Goal: Task Accomplishment & Management: Use online tool/utility

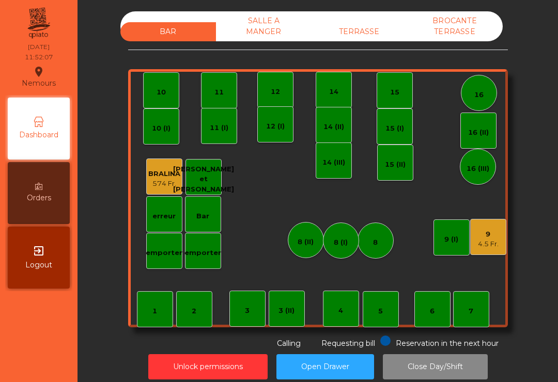
click at [483, 243] on div "4.5 Fr." at bounding box center [488, 244] width 21 height 10
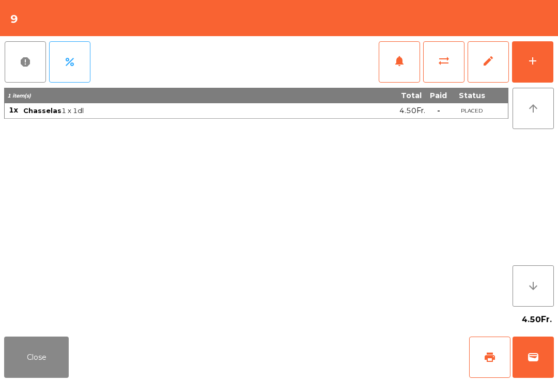
click at [543, 58] on button "add" at bounding box center [532, 61] width 41 height 41
click at [537, 67] on button "add" at bounding box center [532, 61] width 41 height 41
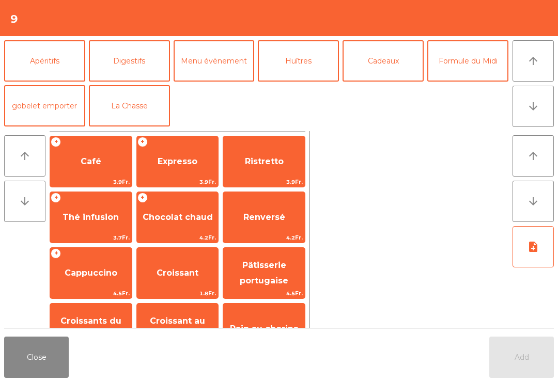
scroll to position [135, 0]
click at [474, 69] on button "Formule du Midi" at bounding box center [467, 60] width 81 height 41
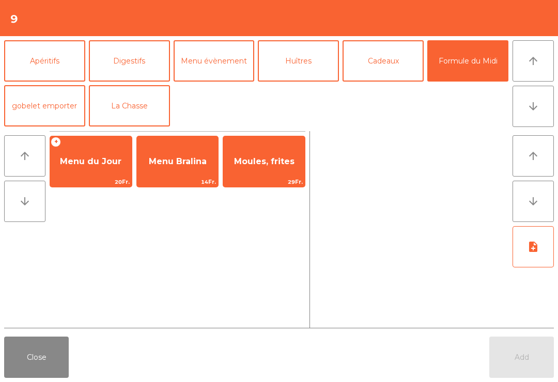
click at [110, 161] on span "Menu du Jour" at bounding box center [90, 162] width 61 height 10
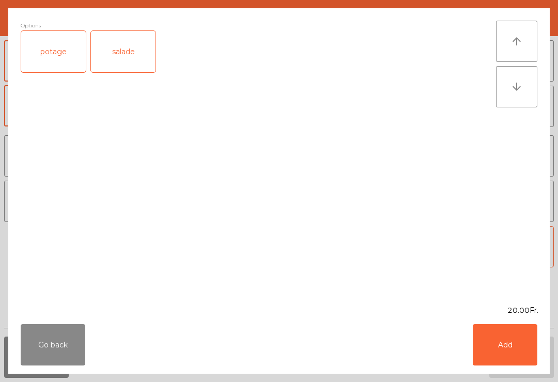
click at [132, 50] on div "salade" at bounding box center [123, 51] width 65 height 41
click at [501, 343] on button "Add" at bounding box center [505, 344] width 65 height 41
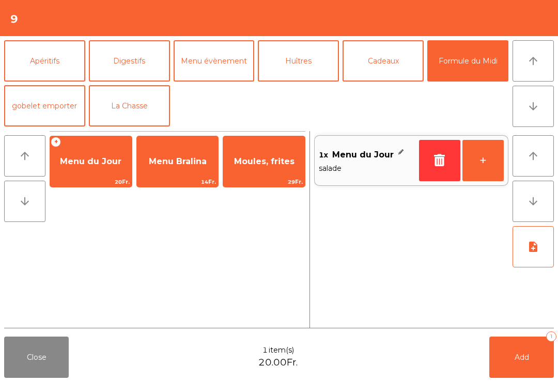
click at [541, 231] on button "note_add" at bounding box center [533, 246] width 41 height 41
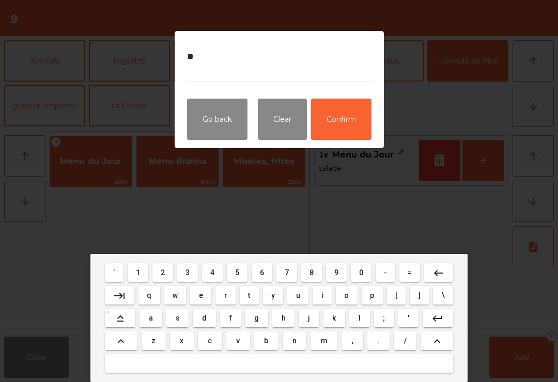
type textarea "*"
type textarea "**********"
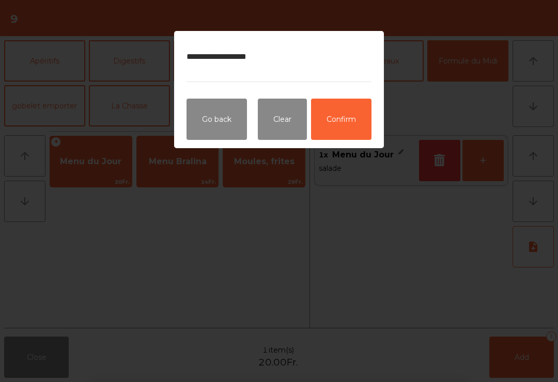
click at [347, 125] on button "Confirm" at bounding box center [341, 119] width 60 height 41
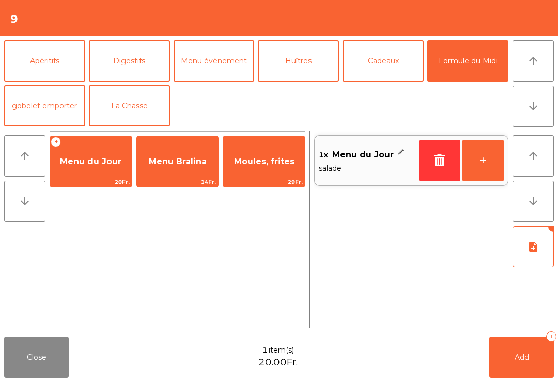
click at [531, 256] on button "note_add" at bounding box center [533, 246] width 41 height 41
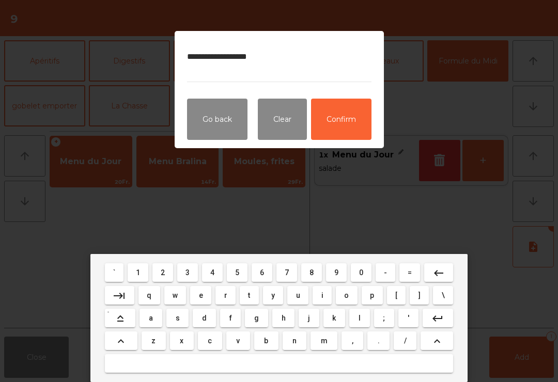
type textarea "**********"
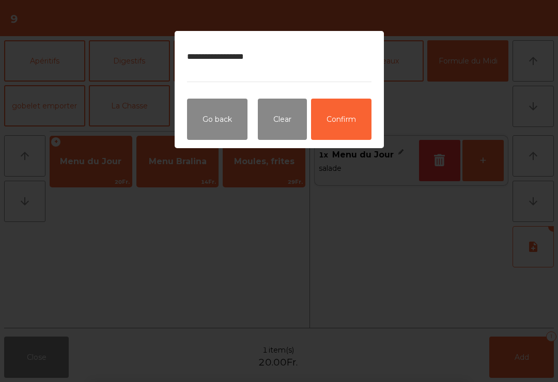
click at [360, 111] on button "Confirm" at bounding box center [341, 119] width 60 height 41
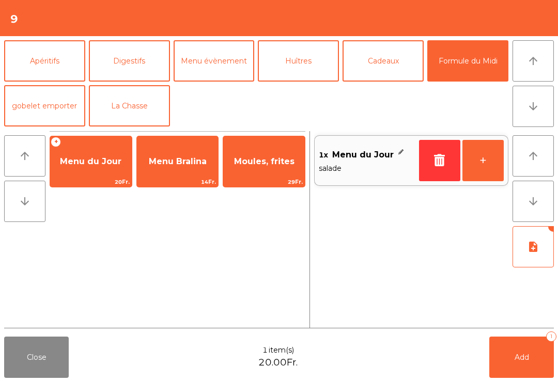
click at [531, 372] on button "Add 1" at bounding box center [521, 357] width 65 height 41
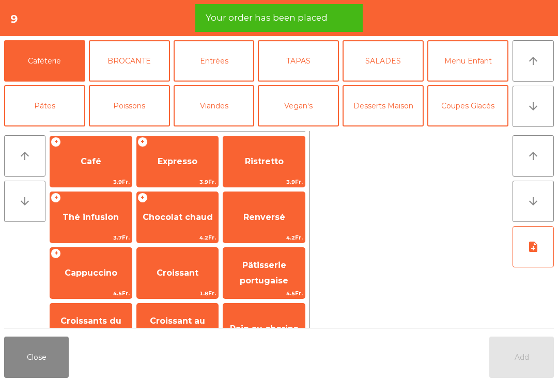
click at [33, 377] on button "Close" at bounding box center [36, 357] width 65 height 41
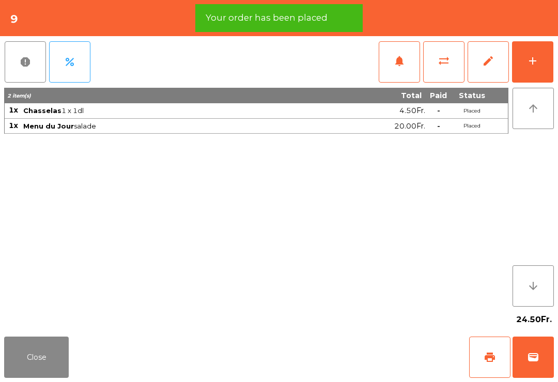
click at [538, 68] on button "add" at bounding box center [532, 61] width 41 height 41
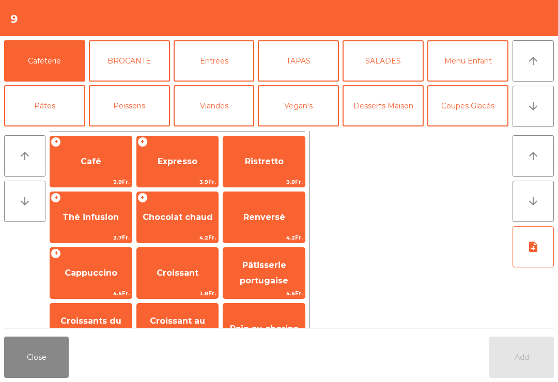
click at [537, 111] on icon "arrow_downward" at bounding box center [533, 106] width 12 height 12
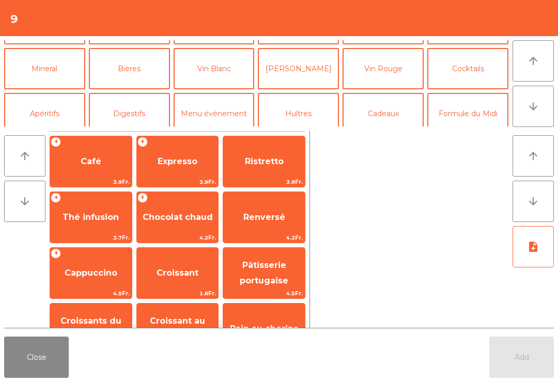
scroll to position [82, 0]
click at [313, 69] on button "[PERSON_NAME]" at bounding box center [298, 68] width 81 height 41
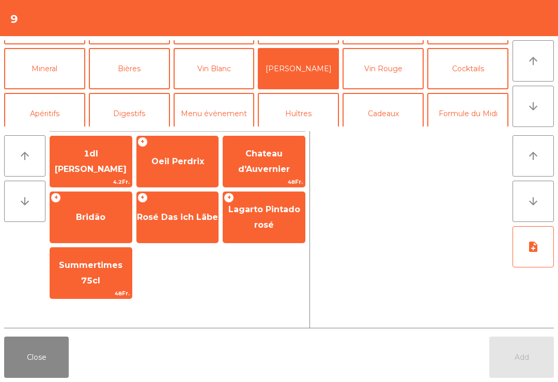
click at [377, 76] on button "Vin Rouge" at bounding box center [383, 68] width 81 height 41
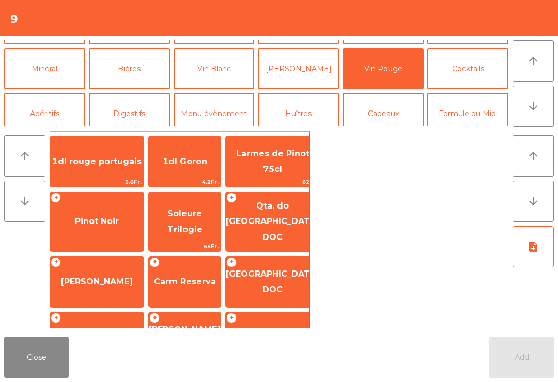
click at [120, 153] on span "1dl rouge portugais" at bounding box center [97, 162] width 94 height 28
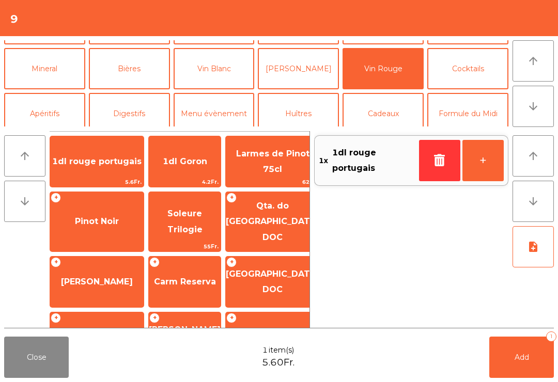
click at [113, 161] on span "1dl rouge portugais" at bounding box center [97, 162] width 94 height 28
click at [536, 359] on button "Add 2" at bounding box center [521, 357] width 65 height 41
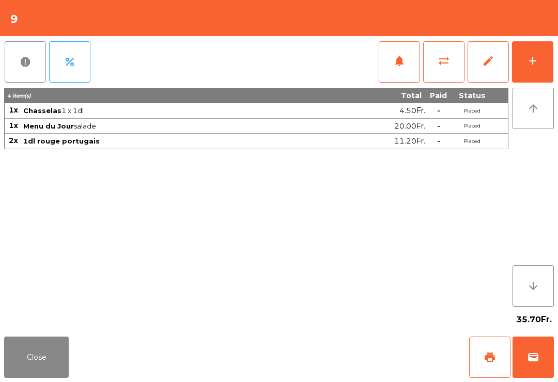
click at [48, 360] on button "Close" at bounding box center [36, 357] width 65 height 41
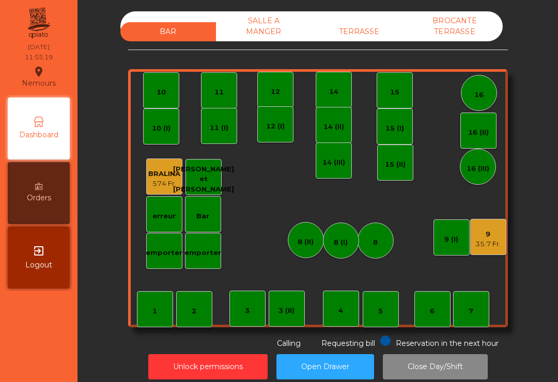
click at [359, 36] on div "TERRASSE" at bounding box center [360, 31] width 96 height 19
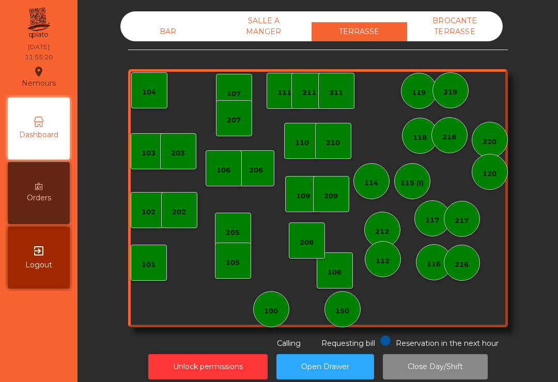
click at [169, 36] on div "BAR" at bounding box center [168, 31] width 96 height 19
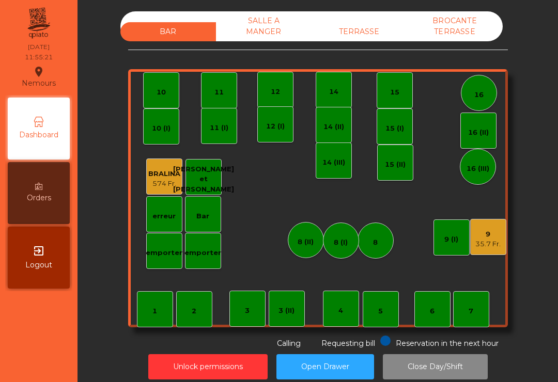
click at [476, 97] on div "16" at bounding box center [478, 95] width 9 height 10
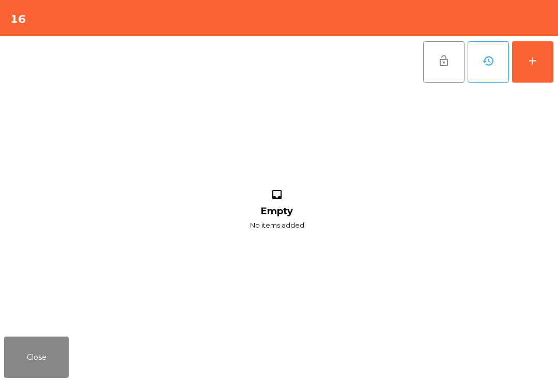
click at [542, 67] on button "add" at bounding box center [532, 61] width 41 height 41
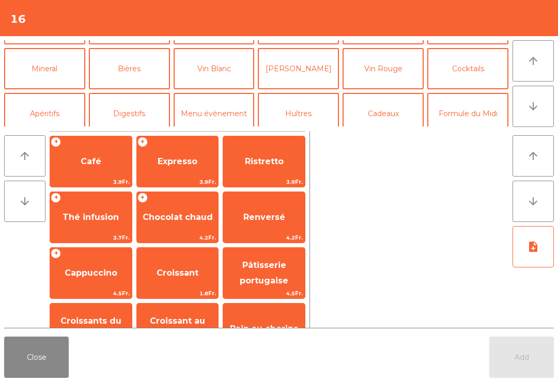
click at [44, 72] on button "Mineral" at bounding box center [44, 68] width 81 height 41
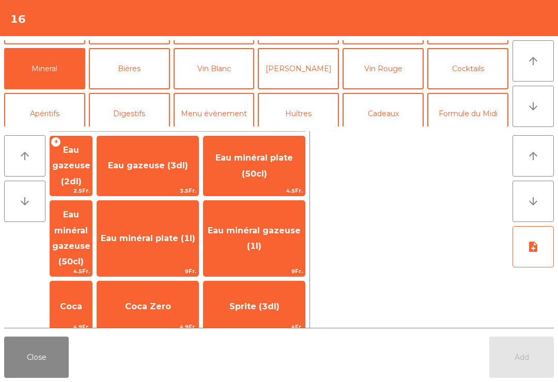
click at [75, 293] on span "Coca" at bounding box center [71, 307] width 42 height 28
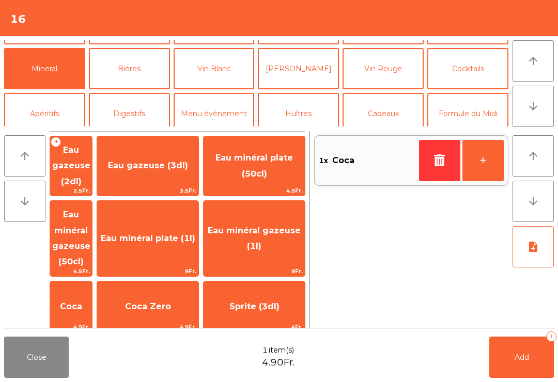
click at [90, 223] on span "Eau minéral gazeuse (50cl)" at bounding box center [71, 238] width 38 height 57
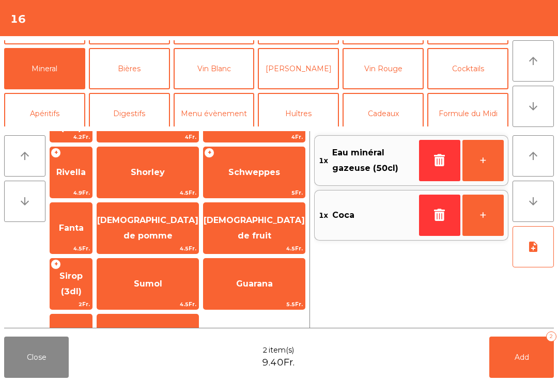
scroll to position [254, 0]
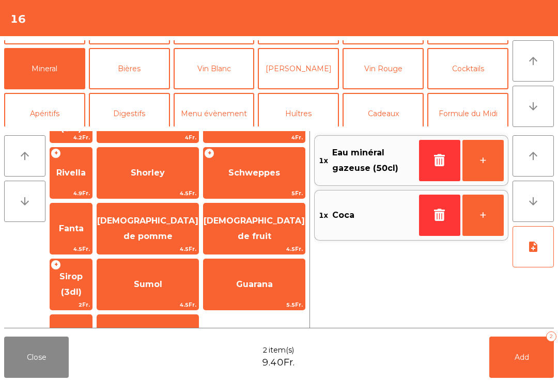
click at [191, 203] on div "[DEMOGRAPHIC_DATA] de pomme 4.5Fr." at bounding box center [148, 229] width 102 height 52
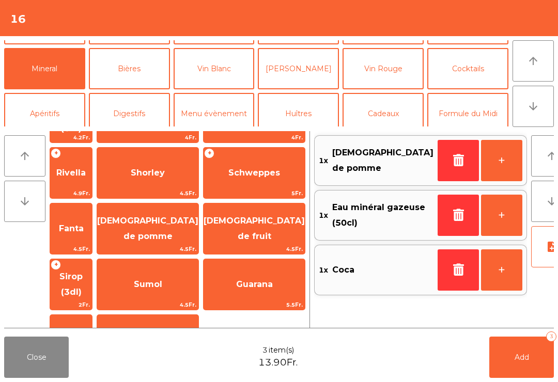
click at [176, 335] on span "Carafe d'eau" at bounding box center [148, 340] width 56 height 10
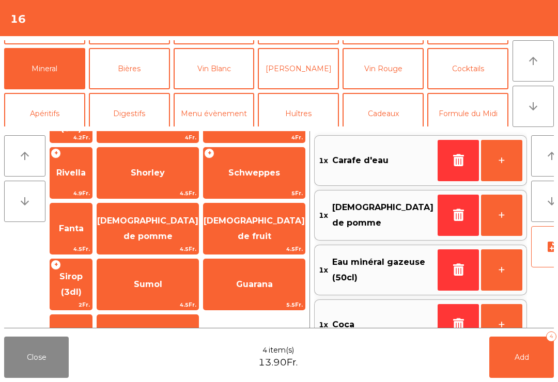
click at [176, 335] on span "Carafe d'eau" at bounding box center [148, 340] width 56 height 10
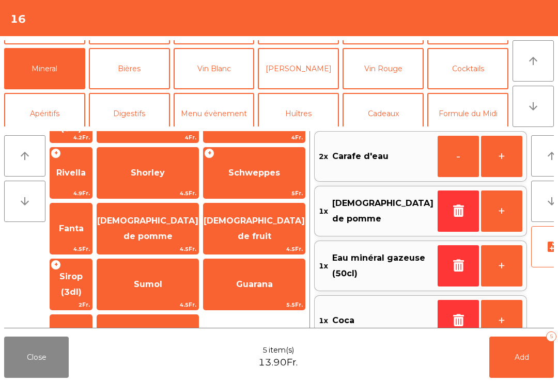
click at [528, 360] on span "Add" at bounding box center [522, 357] width 14 height 9
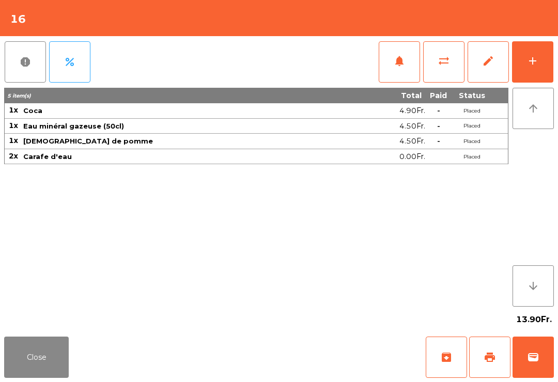
click at [34, 375] on button "Close" at bounding box center [36, 357] width 65 height 41
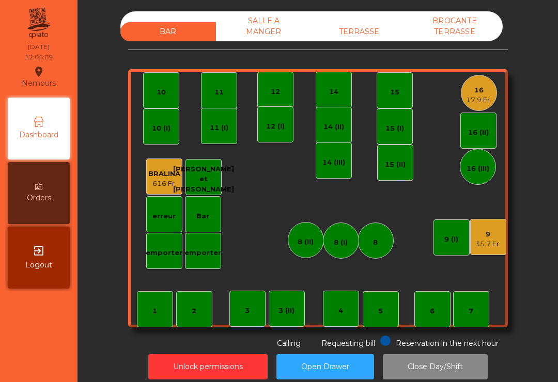
click at [489, 95] on div "17.9 Fr." at bounding box center [478, 100] width 25 height 10
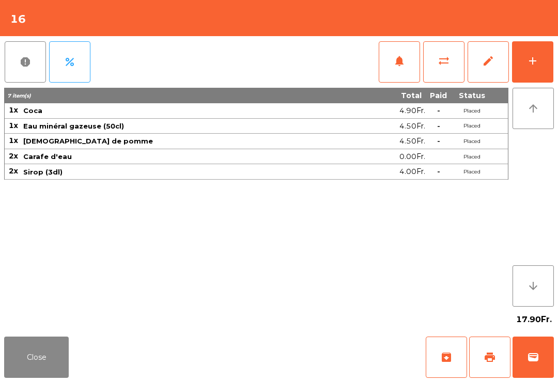
click at [544, 58] on button "add" at bounding box center [532, 61] width 41 height 41
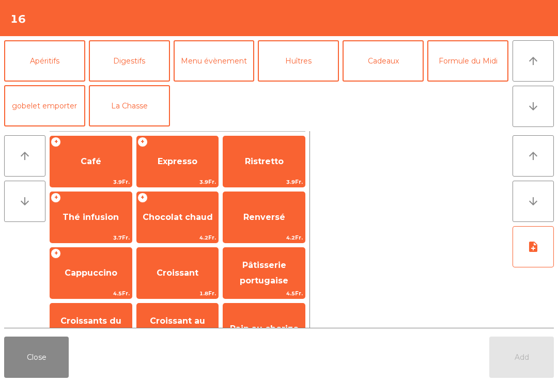
scroll to position [135, 0]
click at [475, 70] on button "Formule du Midi" at bounding box center [467, 60] width 81 height 41
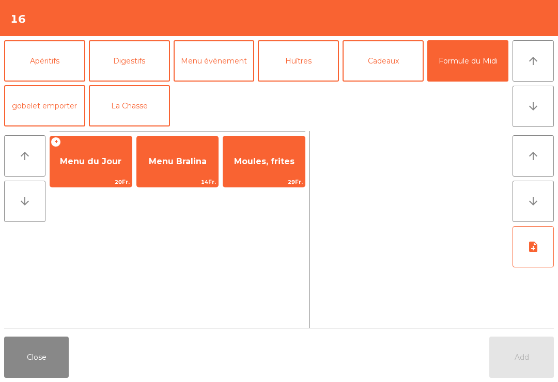
click at [106, 159] on span "Menu du Jour" at bounding box center [90, 162] width 61 height 10
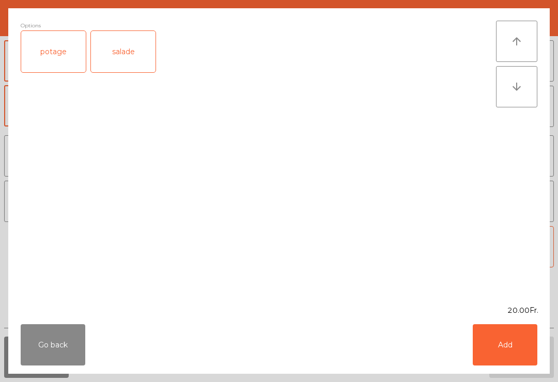
click at [125, 53] on div "salade" at bounding box center [123, 51] width 65 height 41
click at [509, 331] on button "Add" at bounding box center [505, 344] width 65 height 41
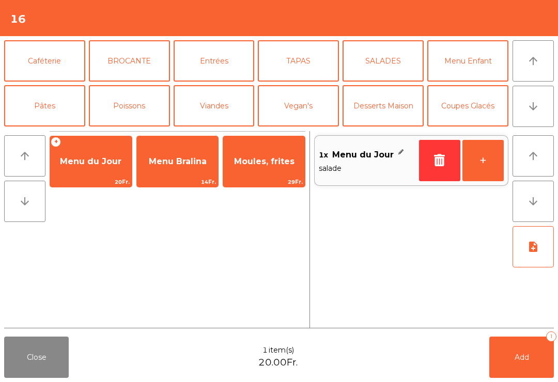
scroll to position [0, 0]
click at [474, 61] on button "Menu Enfant" at bounding box center [467, 60] width 81 height 41
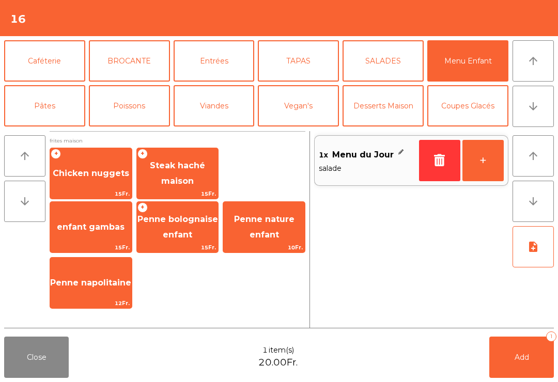
click at [91, 171] on span "Chicken nuggets" at bounding box center [91, 173] width 76 height 10
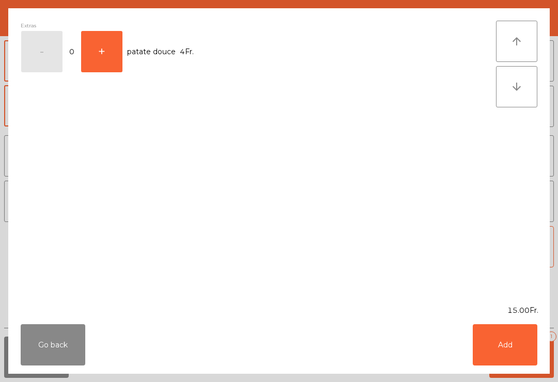
click at [503, 349] on button "Add" at bounding box center [505, 344] width 65 height 41
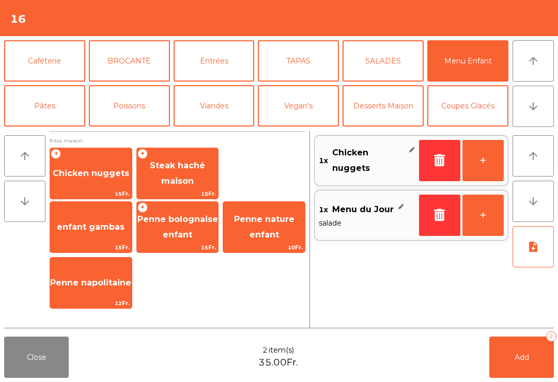
click at [491, 164] on button "+" at bounding box center [482, 160] width 41 height 41
click at [491, 163] on button "+" at bounding box center [482, 160] width 41 height 41
click at [191, 174] on span "Steak haché maison" at bounding box center [178, 174] width 82 height 44
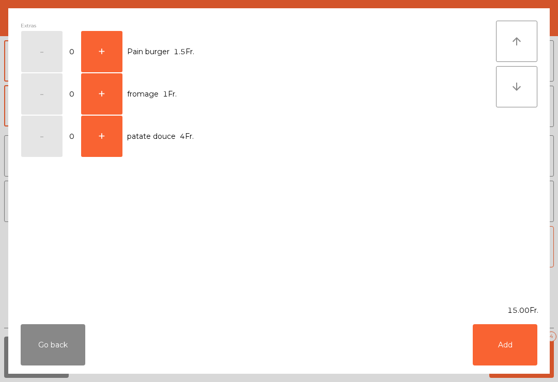
click at [101, 53] on button "+" at bounding box center [101, 51] width 41 height 41
click at [504, 347] on button "Add" at bounding box center [505, 344] width 65 height 41
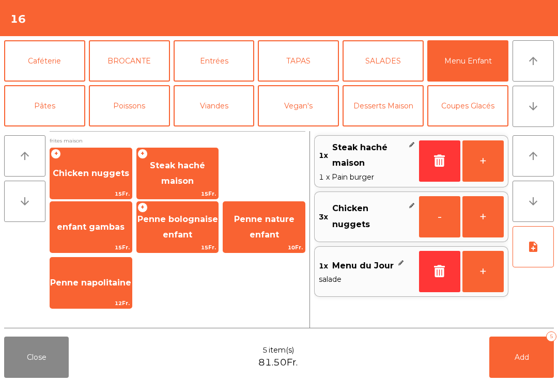
click at [304, 72] on button "TAPAS" at bounding box center [298, 60] width 81 height 41
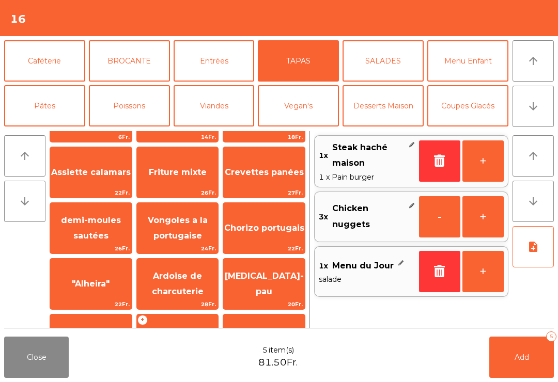
scroll to position [42, 0]
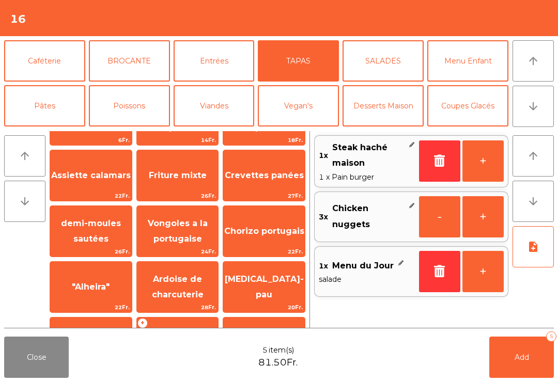
click at [100, 222] on span "demi-moules sautées" at bounding box center [91, 231] width 60 height 25
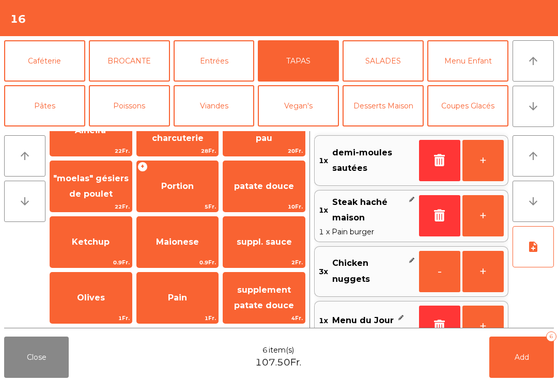
scroll to position [198, 0]
click at [261, 196] on span "patate douce" at bounding box center [264, 187] width 82 height 28
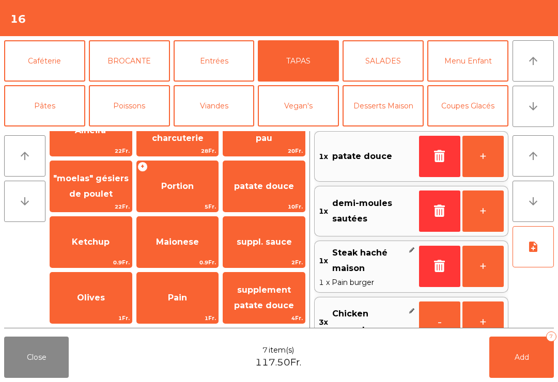
scroll to position [4, 0]
click at [181, 194] on span "Portion" at bounding box center [178, 187] width 82 height 28
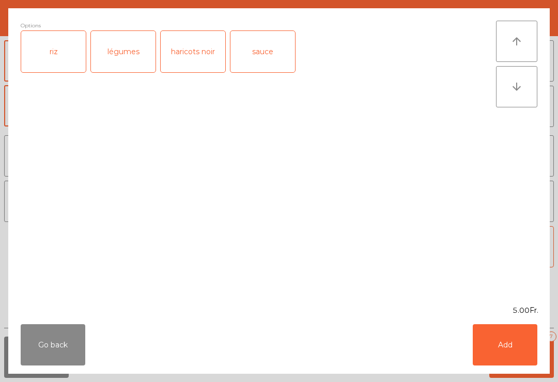
click at [61, 61] on div "riz" at bounding box center [53, 51] width 65 height 41
click at [504, 344] on button "Add" at bounding box center [505, 344] width 65 height 41
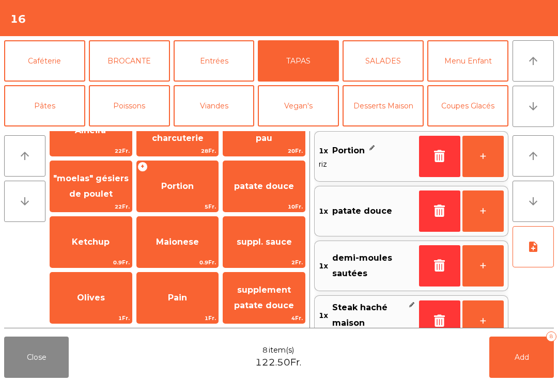
click at [535, 241] on icon "note_add" at bounding box center [533, 247] width 12 height 12
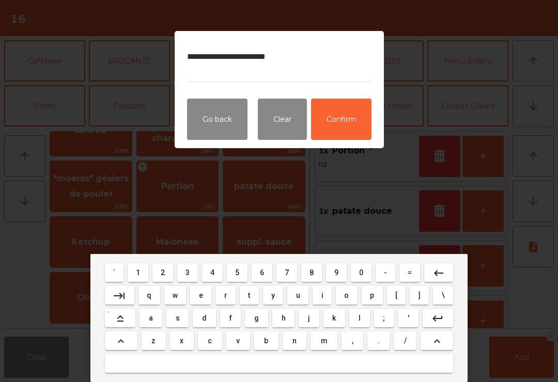
type textarea "**********"
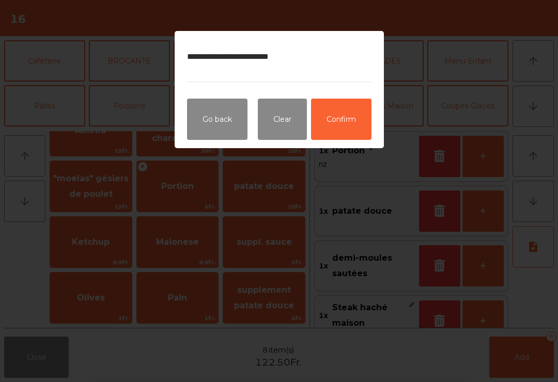
click at [339, 119] on button "Confirm" at bounding box center [341, 119] width 60 height 41
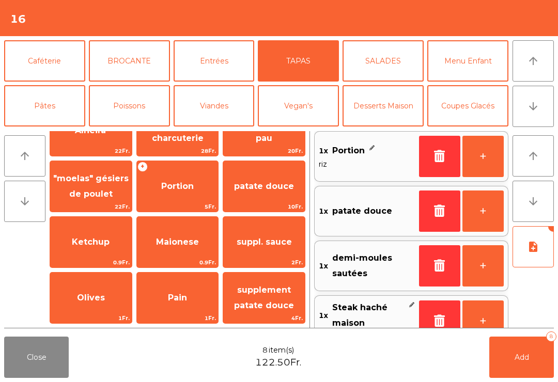
click at [536, 363] on button "Add 8" at bounding box center [521, 357] width 65 height 41
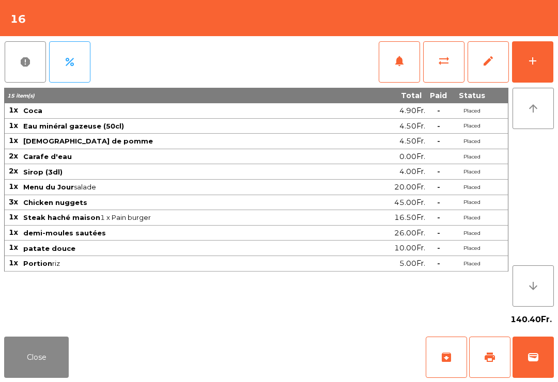
click at [30, 373] on button "Close" at bounding box center [36, 357] width 65 height 41
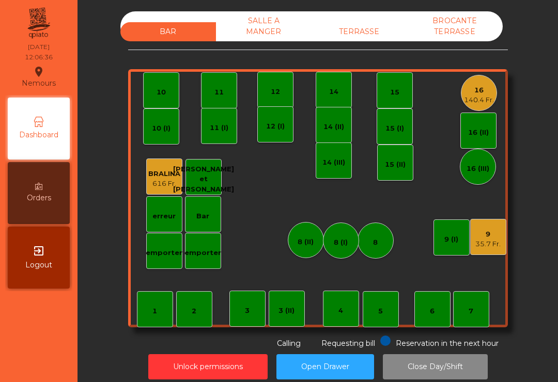
click at [467, 315] on div "7" at bounding box center [471, 309] width 36 height 36
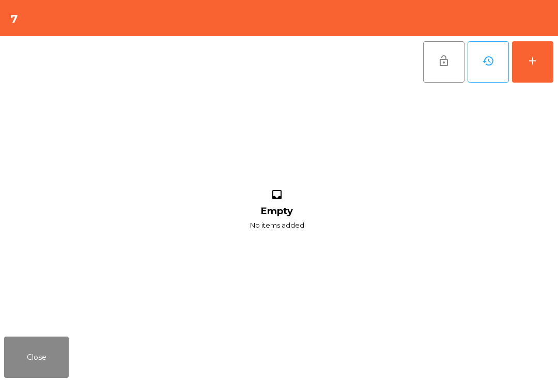
click at [541, 65] on button "add" at bounding box center [532, 61] width 41 height 41
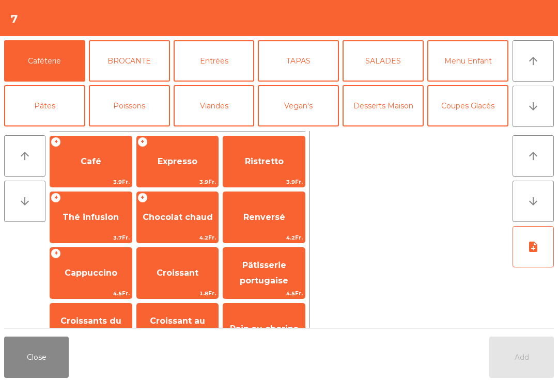
click at [536, 106] on icon "arrow_downward" at bounding box center [533, 106] width 12 height 12
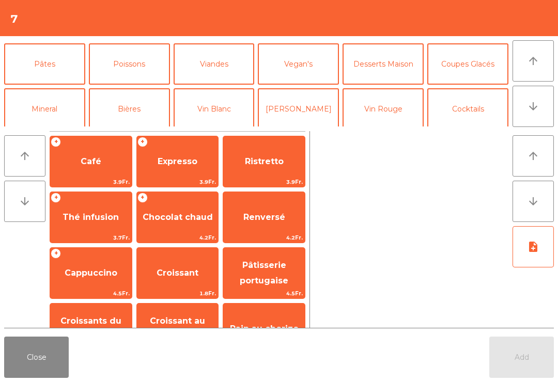
click at [65, 88] on button "Mineral" at bounding box center [44, 108] width 81 height 41
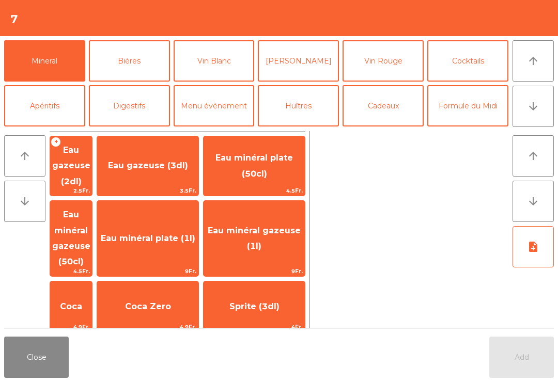
click at [278, 218] on span "Eau minéral gazeuse (1l)" at bounding box center [254, 239] width 101 height 44
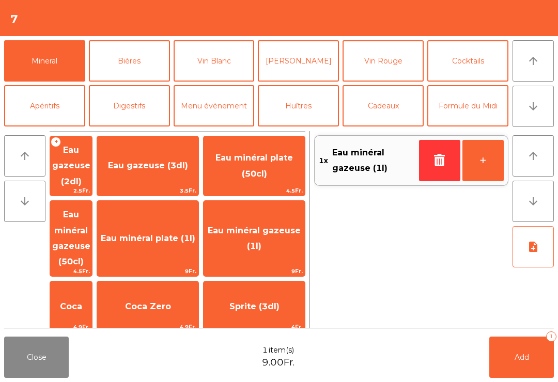
click at [174, 234] on span "Eau minéral plate (1l)" at bounding box center [148, 239] width 95 height 10
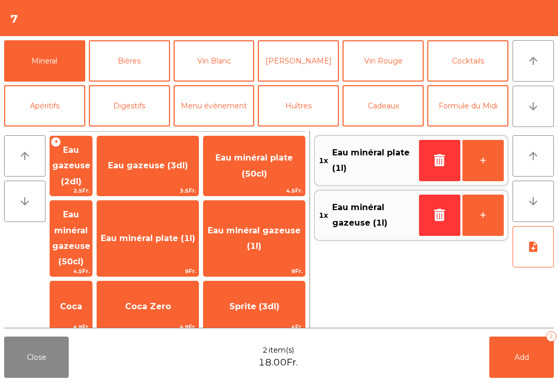
click at [533, 365] on button "Add 2" at bounding box center [521, 357] width 65 height 41
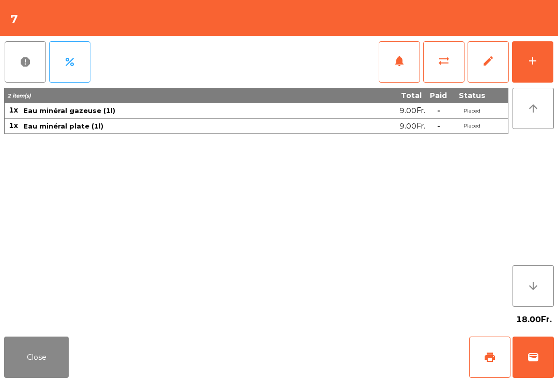
click at [51, 373] on button "Close" at bounding box center [36, 357] width 65 height 41
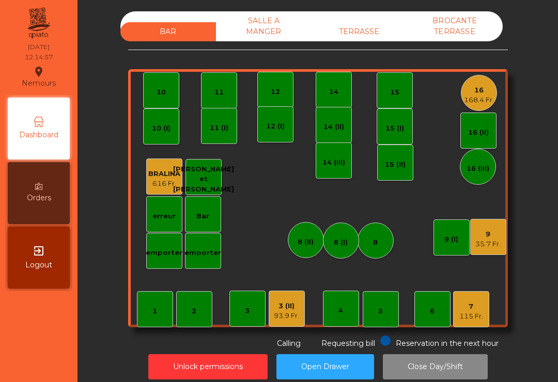
click at [215, 87] on div "11" at bounding box center [218, 92] width 9 height 10
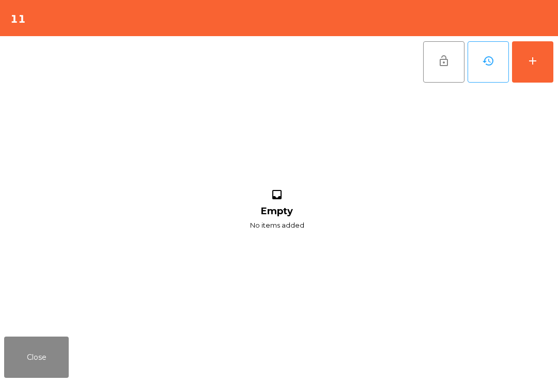
click at [540, 62] on button "add" at bounding box center [532, 61] width 41 height 41
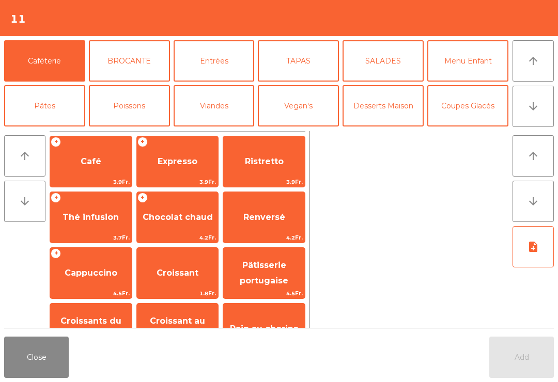
scroll to position [13, 0]
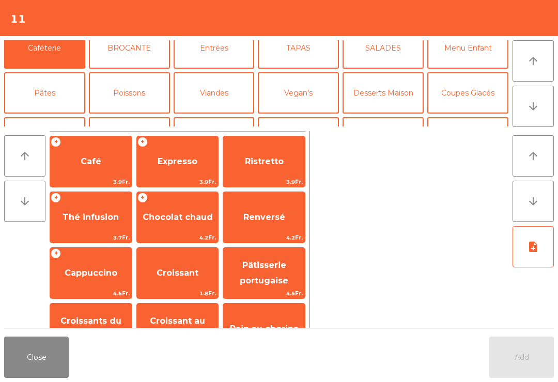
click at [144, 117] on button "Bières" at bounding box center [129, 137] width 81 height 41
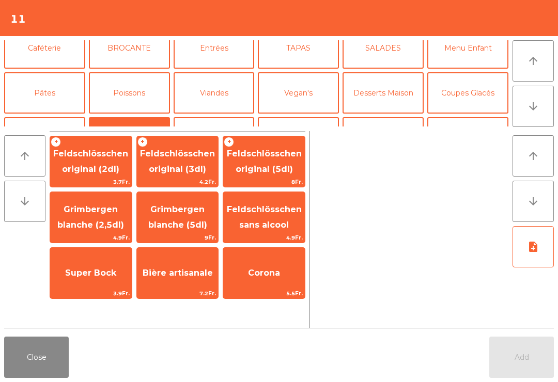
scroll to position [34, 0]
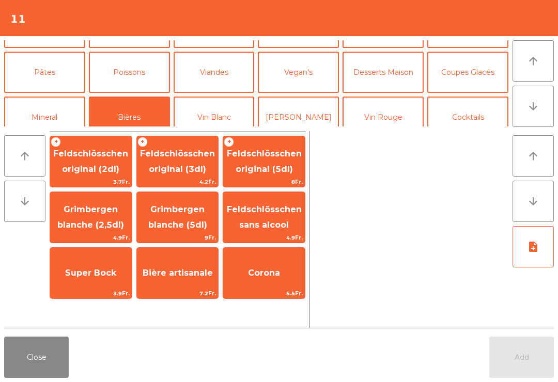
click at [95, 160] on span "Feldschlösschen original (2dl)" at bounding box center [91, 162] width 82 height 44
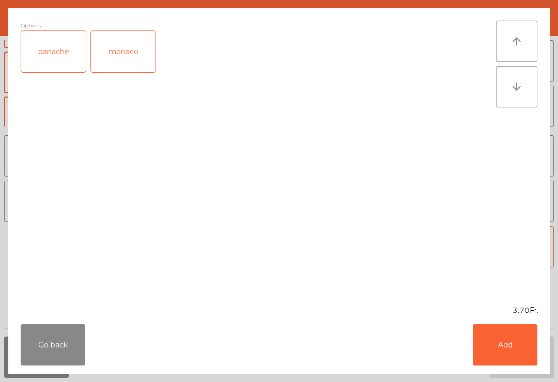
click at [511, 351] on button "Add" at bounding box center [505, 344] width 65 height 41
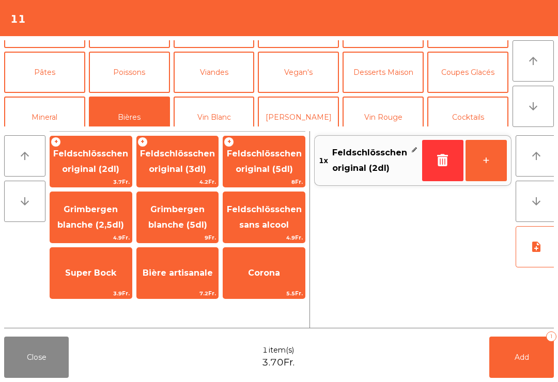
click at [96, 239] on span "4.9Fr." at bounding box center [91, 238] width 82 height 10
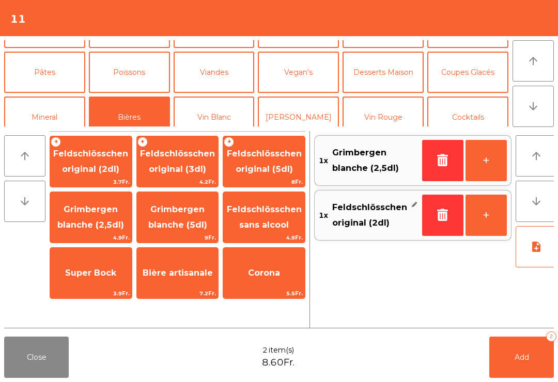
click at [52, 121] on button "Mineral" at bounding box center [44, 117] width 81 height 41
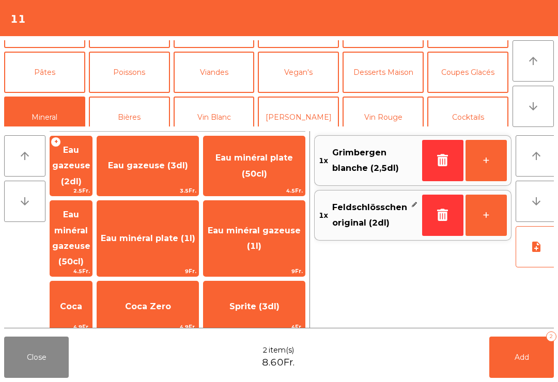
click at [280, 155] on span "Eau minéral plate (50cl)" at bounding box center [254, 165] width 78 height 25
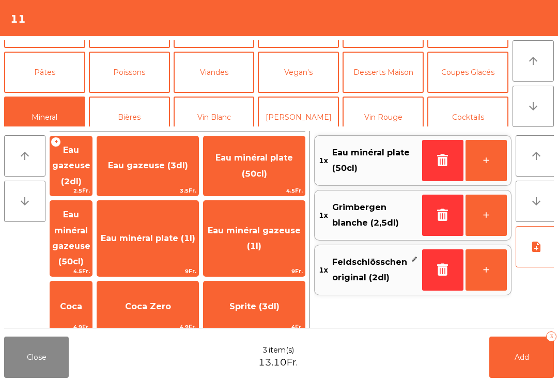
click at [513, 359] on button "Add 3" at bounding box center [521, 357] width 65 height 41
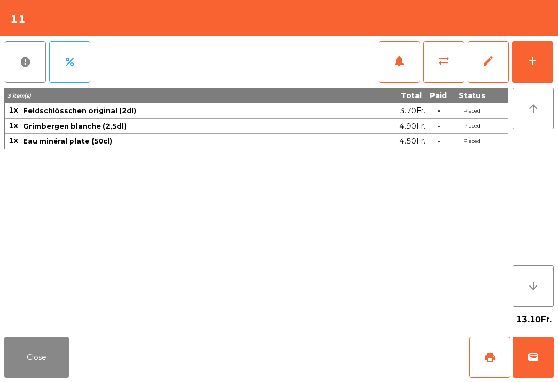
click at [4, 376] on button "Close" at bounding box center [36, 357] width 65 height 41
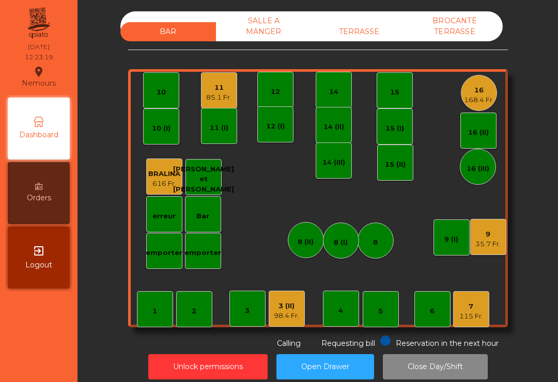
click at [476, 318] on div "115 Fr." at bounding box center [471, 317] width 24 height 10
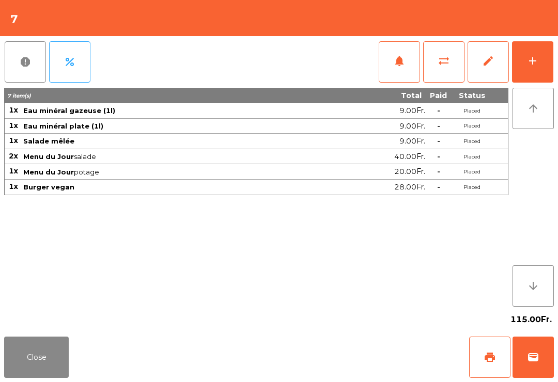
click at [42, 364] on button "Close" at bounding box center [36, 357] width 65 height 41
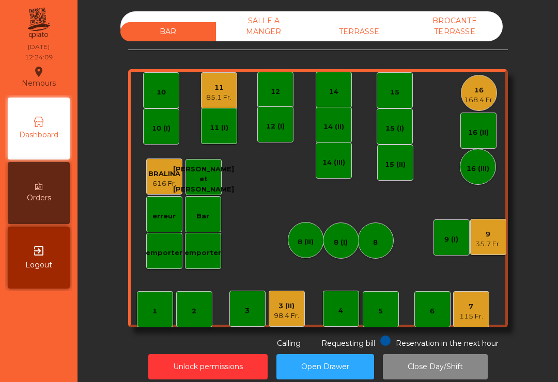
click at [272, 87] on div "12" at bounding box center [275, 92] width 9 height 10
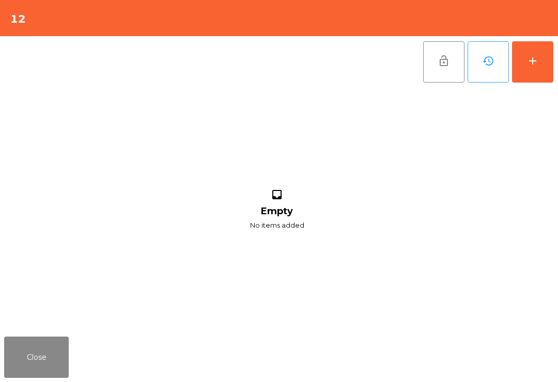
click at [541, 61] on button "add" at bounding box center [532, 61] width 41 height 41
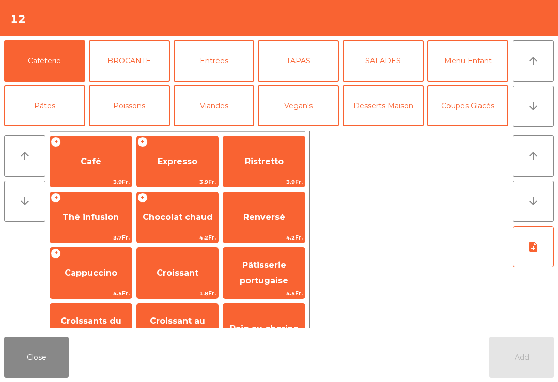
click at [529, 101] on icon "arrow_downward" at bounding box center [533, 106] width 12 height 12
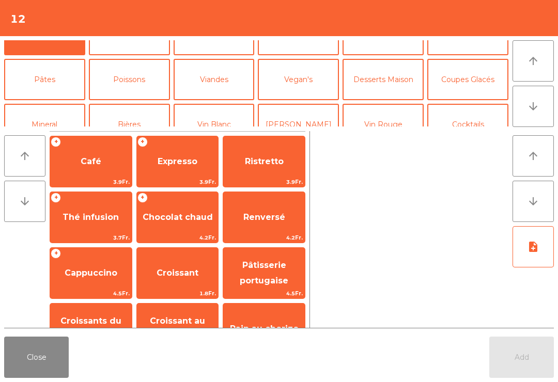
click at [63, 104] on button "Mineral" at bounding box center [44, 124] width 81 height 41
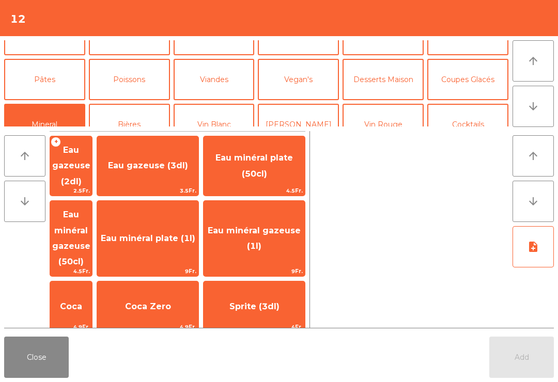
scroll to position [90, 0]
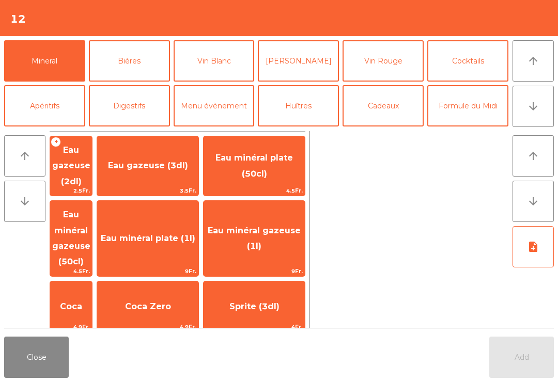
click at [154, 60] on button "Bières" at bounding box center [129, 60] width 81 height 41
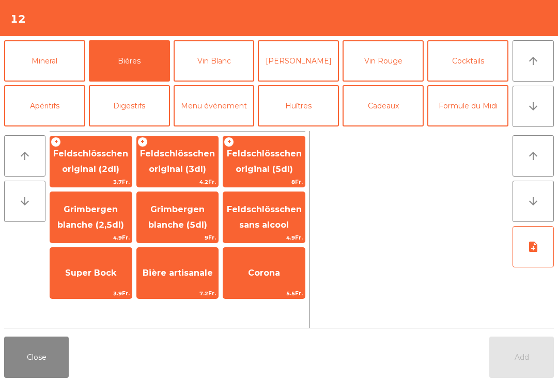
click at [191, 157] on span "Feldschlösschen original (3dl)" at bounding box center [177, 161] width 75 height 25
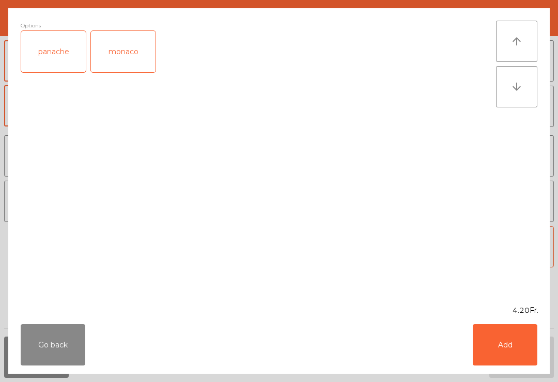
click at [507, 350] on button "Add" at bounding box center [505, 344] width 65 height 41
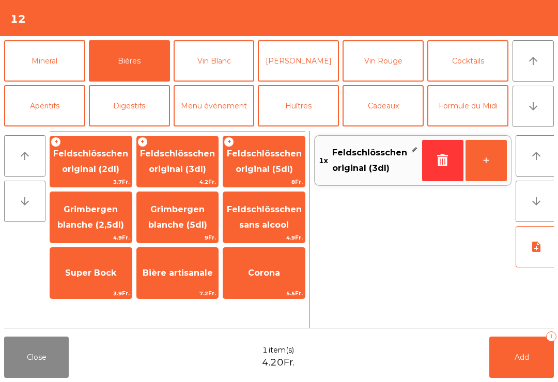
click at [487, 163] on button "+" at bounding box center [486, 160] width 41 height 41
click at [539, 375] on button "Add 2" at bounding box center [521, 357] width 65 height 41
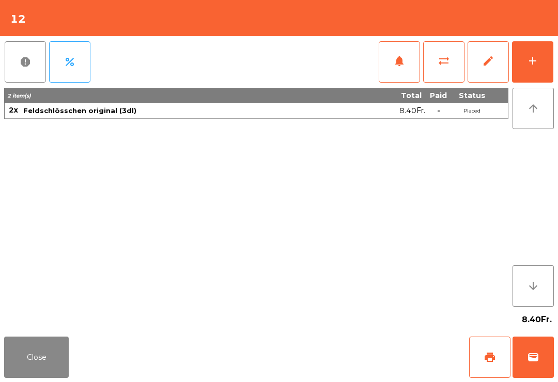
click at [20, 377] on button "Close" at bounding box center [36, 357] width 65 height 41
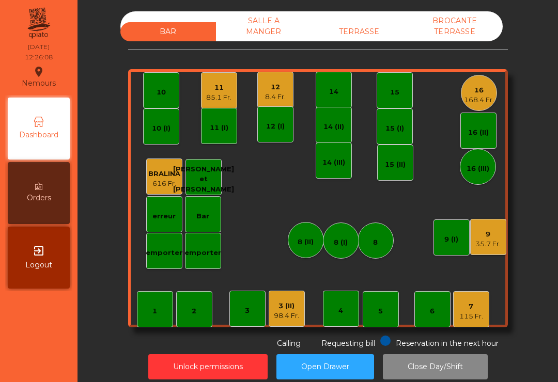
click at [340, 307] on div "4" at bounding box center [340, 311] width 5 height 10
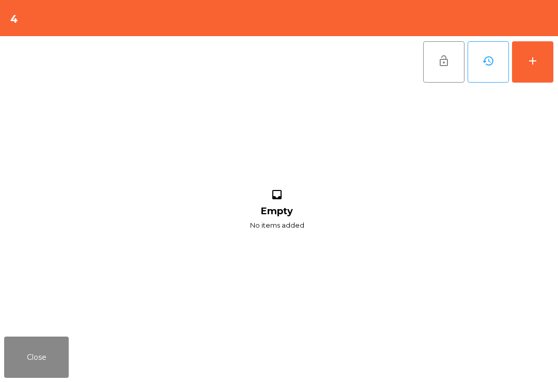
click at [536, 68] on button "add" at bounding box center [532, 61] width 41 height 41
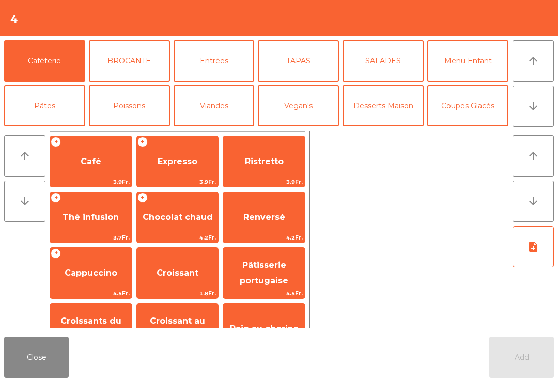
click at [529, 105] on icon "arrow_downward" at bounding box center [533, 106] width 12 height 12
click at [131, 130] on button "Bières" at bounding box center [129, 150] width 81 height 41
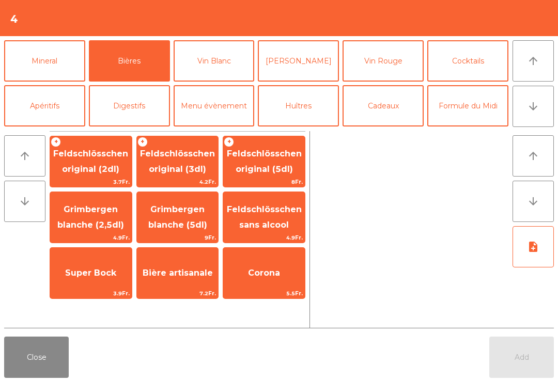
click at [185, 157] on span "Feldschlösschen original (3dl)" at bounding box center [177, 161] width 75 height 25
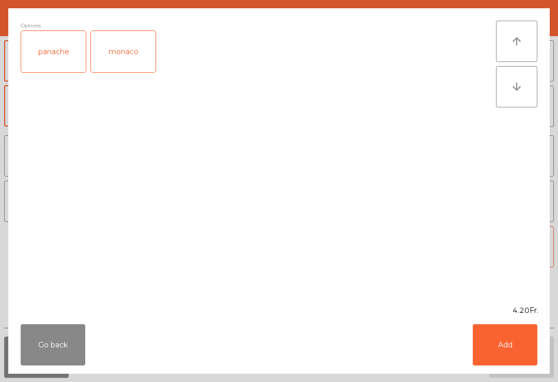
click at [503, 345] on button "Add" at bounding box center [505, 344] width 65 height 41
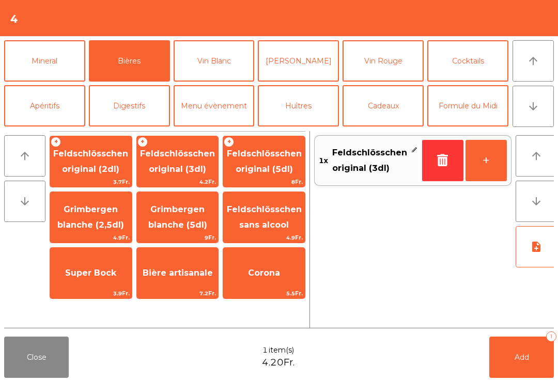
click at [493, 165] on button "+" at bounding box center [486, 160] width 41 height 41
click at [539, 355] on button "Add 2" at bounding box center [521, 357] width 65 height 41
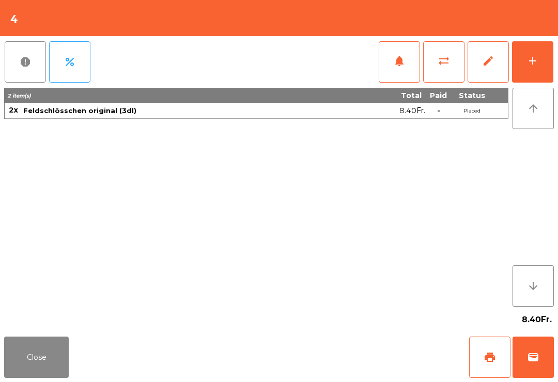
click at [23, 349] on button "Close" at bounding box center [36, 357] width 65 height 41
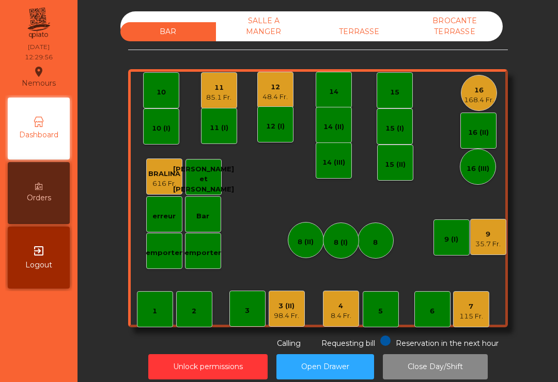
click at [292, 309] on div "3 (II)" at bounding box center [286, 306] width 25 height 10
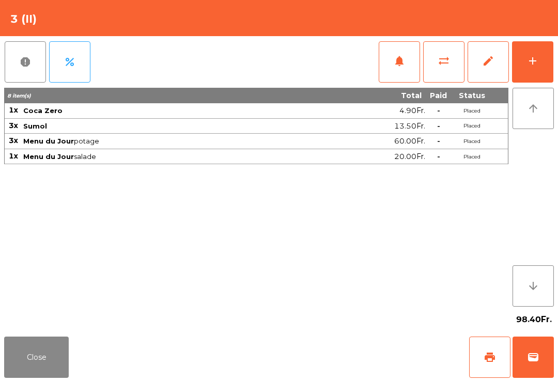
click at [399, 64] on span "notifications" at bounding box center [399, 61] width 12 height 12
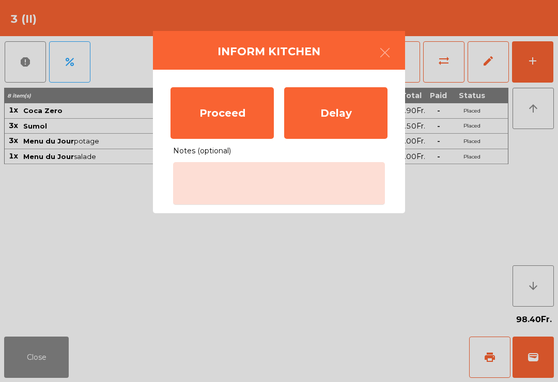
click at [231, 115] on div "Proceed" at bounding box center [222, 113] width 103 height 52
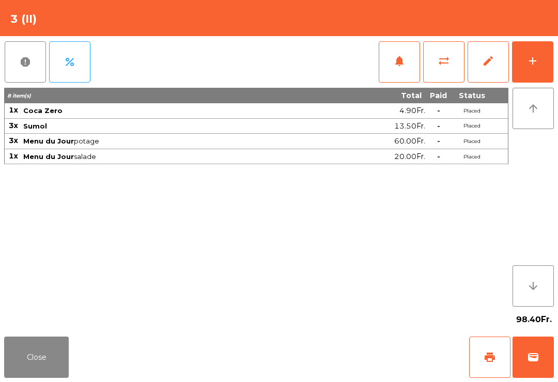
click at [54, 371] on button "Close" at bounding box center [36, 357] width 65 height 41
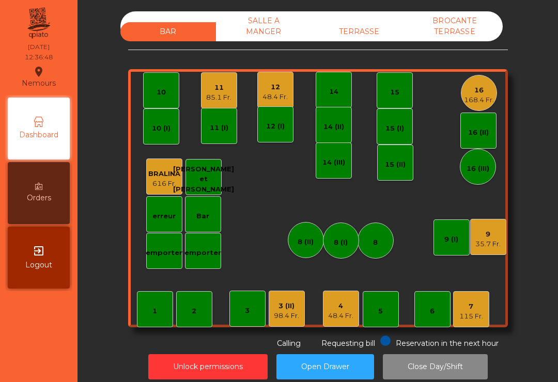
click at [223, 99] on div "85.1 Fr." at bounding box center [218, 97] width 25 height 10
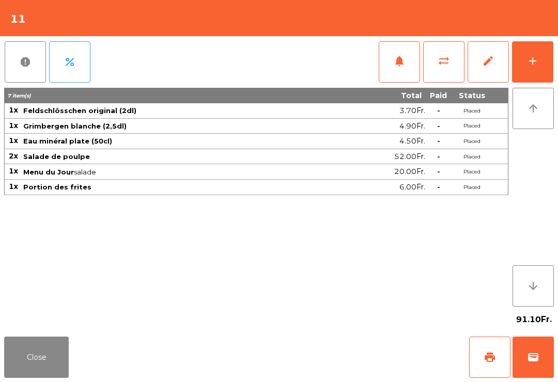
click at [53, 375] on button "Close" at bounding box center [36, 357] width 65 height 41
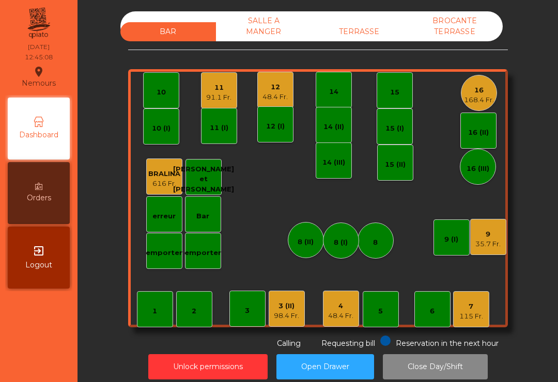
click at [166, 81] on div "10" at bounding box center [161, 90] width 36 height 36
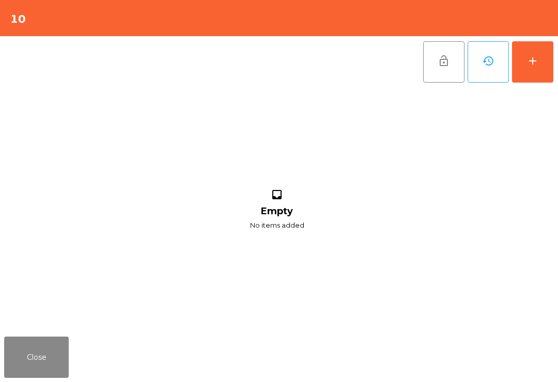
click at [535, 61] on div "add" at bounding box center [532, 61] width 12 height 12
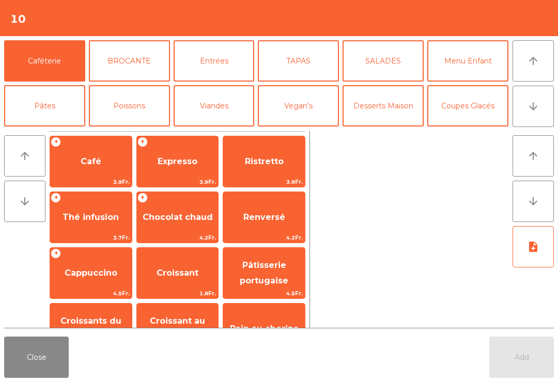
scroll to position [146, 0]
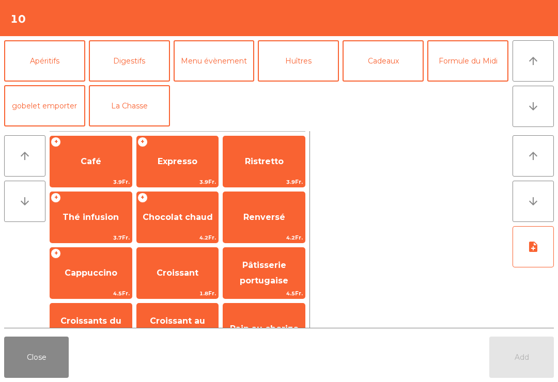
click at [460, 52] on button "Formule du Midi" at bounding box center [467, 60] width 81 height 41
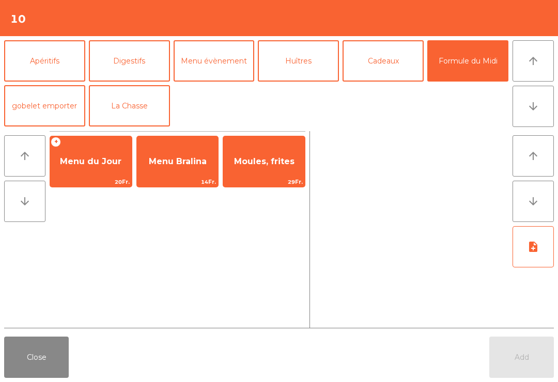
click at [111, 165] on span "Menu du Jour" at bounding box center [90, 162] width 61 height 10
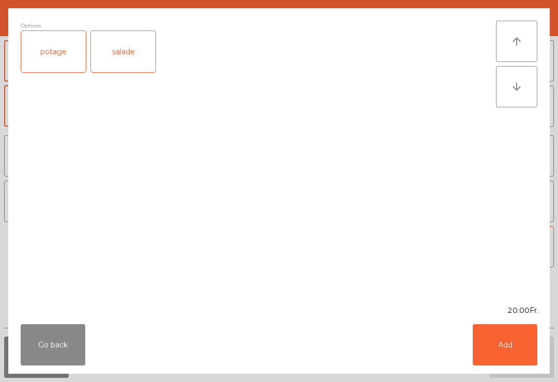
scroll to position [135, 0]
click at [135, 54] on div "salade" at bounding box center [123, 51] width 65 height 41
click at [497, 348] on button "Add" at bounding box center [505, 344] width 65 height 41
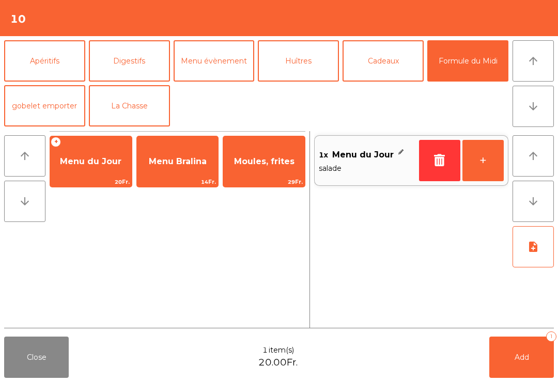
click at [490, 165] on button "+" at bounding box center [482, 160] width 41 height 41
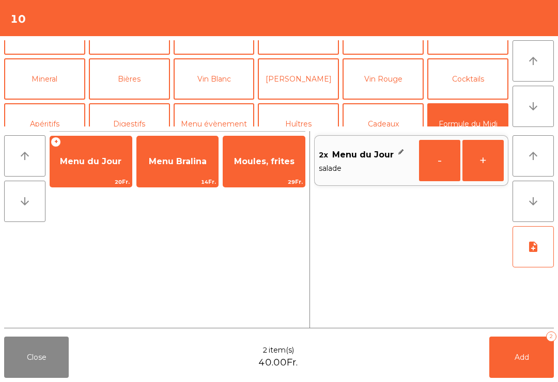
click at [398, 100] on button "Vin Rouge" at bounding box center [383, 78] width 81 height 41
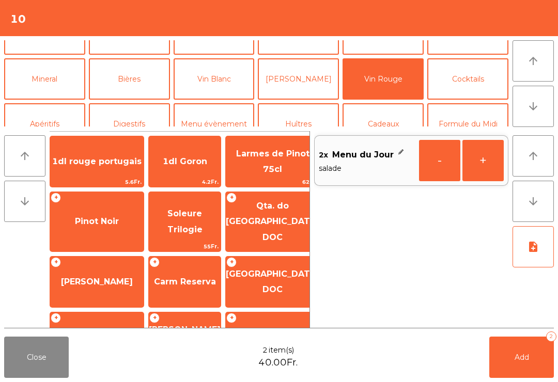
scroll to position [27, 0]
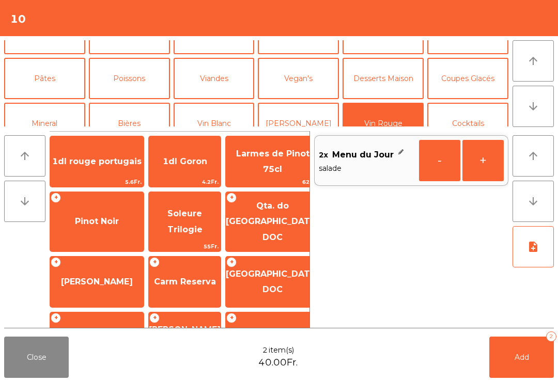
click at [90, 166] on span "1dl rouge portugais" at bounding box center [96, 162] width 89 height 10
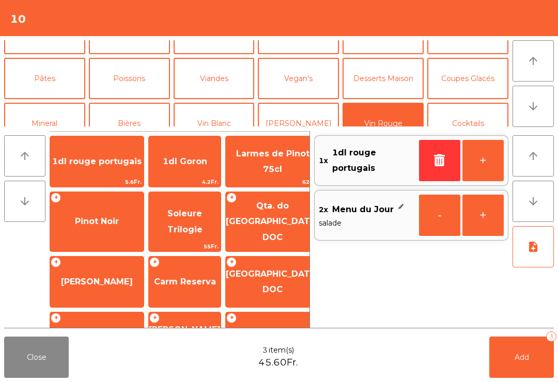
click at [515, 352] on button "Add 3" at bounding box center [521, 357] width 65 height 41
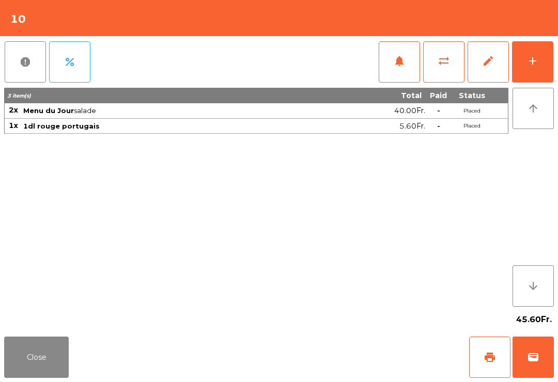
click at [23, 377] on button "Close" at bounding box center [36, 357] width 65 height 41
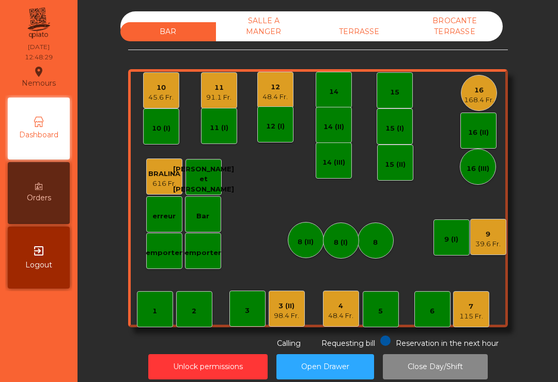
click at [202, 79] on div "11 91.1 Fr." at bounding box center [219, 90] width 36 height 36
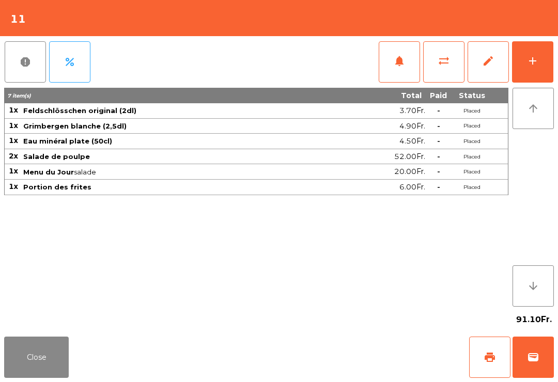
click at [538, 63] on div "add" at bounding box center [532, 61] width 12 height 12
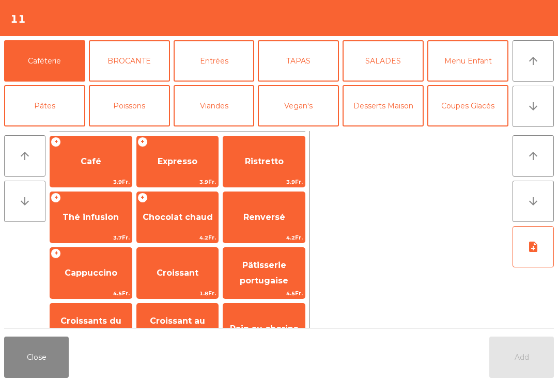
click at [135, 130] on button "Bières" at bounding box center [129, 150] width 81 height 41
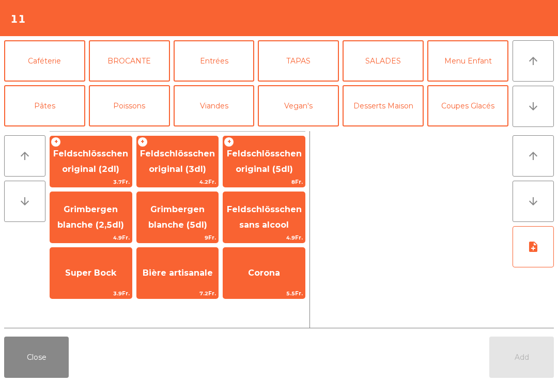
scroll to position [61, 0]
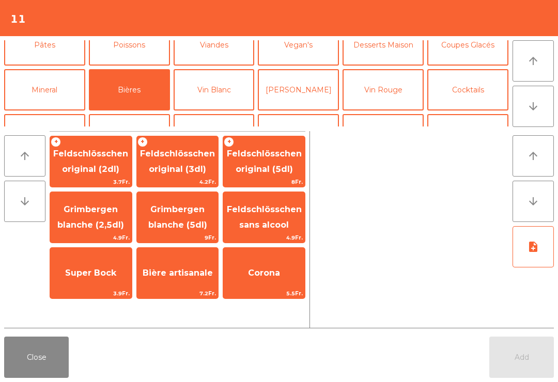
click at [102, 233] on span "Grimbergen blanche (2,5dl)" at bounding box center [91, 218] width 82 height 44
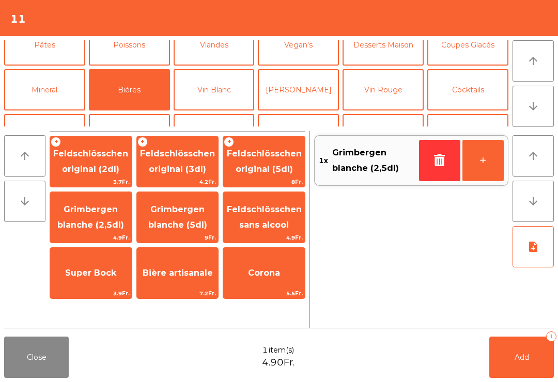
click at [544, 335] on div "Close 1 item(s) 4.90Fr. Add 1" at bounding box center [279, 358] width 558 height 50
click at [533, 361] on button "Add 1" at bounding box center [521, 357] width 65 height 41
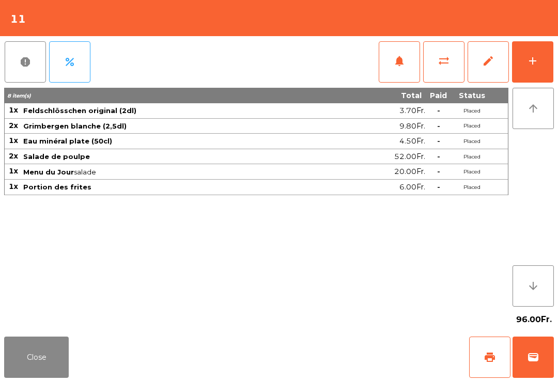
click at [28, 354] on button "Close" at bounding box center [36, 357] width 65 height 41
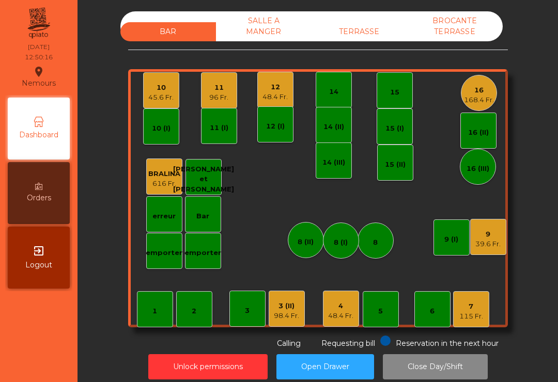
click at [276, 88] on div "12" at bounding box center [274, 87] width 25 height 10
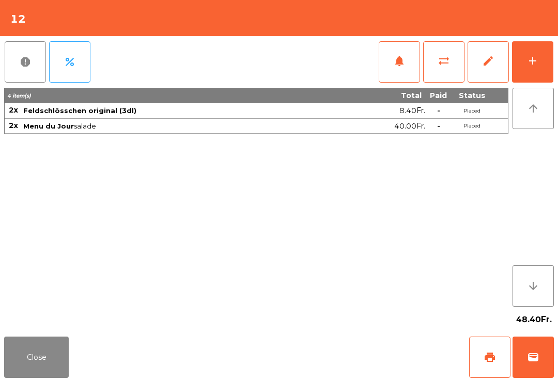
click at [45, 354] on button "Close" at bounding box center [36, 357] width 65 height 41
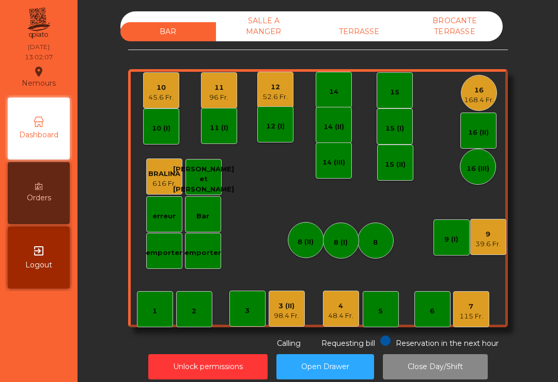
click at [491, 233] on div "9" at bounding box center [487, 234] width 25 height 10
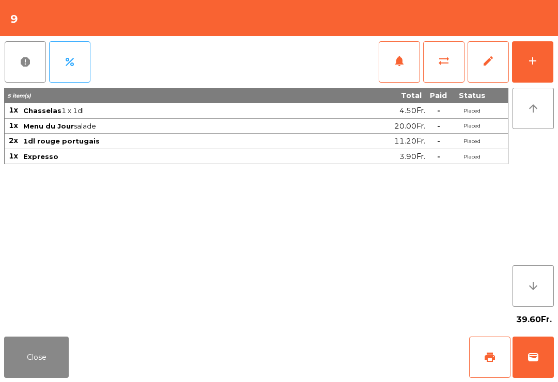
click at [481, 363] on button "print" at bounding box center [489, 357] width 41 height 41
click at [33, 355] on button "Close" at bounding box center [36, 357] width 65 height 41
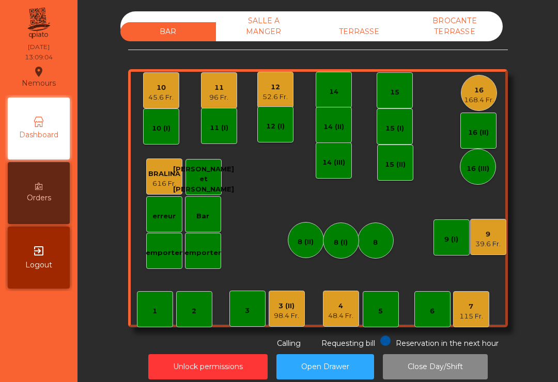
click at [475, 315] on div "115 Fr." at bounding box center [471, 317] width 24 height 10
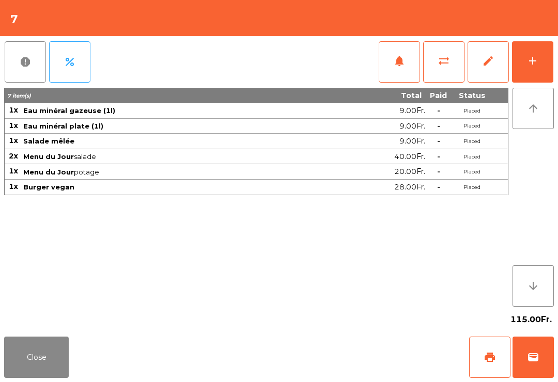
click at [536, 362] on span "wallet" at bounding box center [533, 357] width 12 height 12
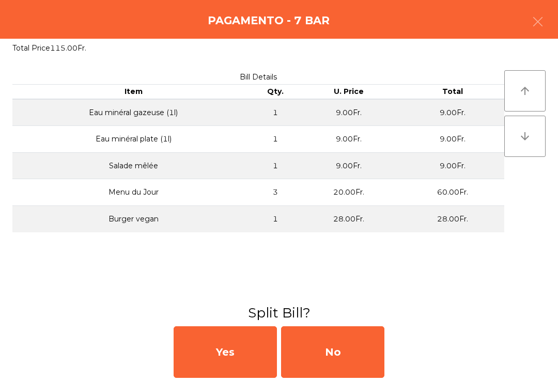
click at [369, 361] on div "No" at bounding box center [332, 353] width 103 height 52
click at [367, 356] on div "No" at bounding box center [332, 353] width 103 height 52
click at [367, 355] on div "No" at bounding box center [332, 353] width 103 height 52
click at [351, 367] on div "No" at bounding box center [332, 353] width 103 height 52
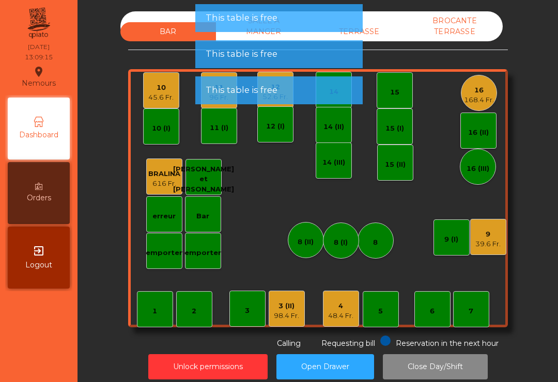
click at [496, 242] on div "39.6 Fr." at bounding box center [487, 244] width 25 height 10
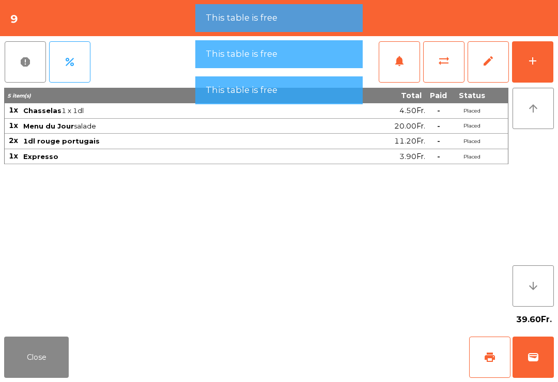
click at [532, 377] on button "wallet" at bounding box center [533, 357] width 41 height 41
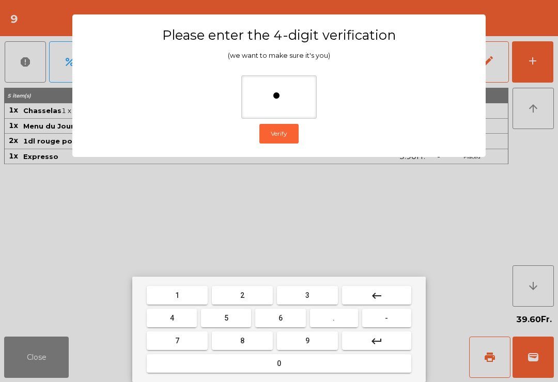
type input "**"
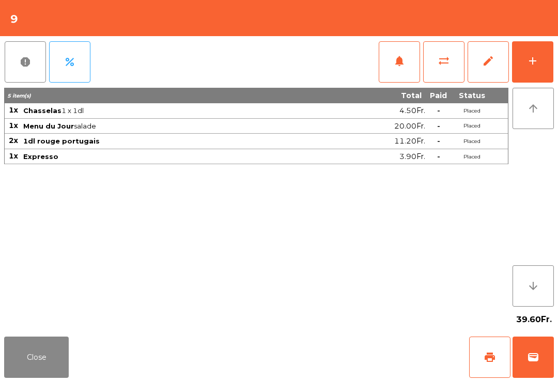
click at [366, 373] on div "Close print wallet" at bounding box center [279, 358] width 558 height 50
click at [365, 373] on div "Close print wallet" at bounding box center [279, 358] width 558 height 50
click at [361, 357] on div "Close print wallet" at bounding box center [279, 358] width 558 height 50
click at [361, 356] on div "Close print wallet" at bounding box center [279, 358] width 558 height 50
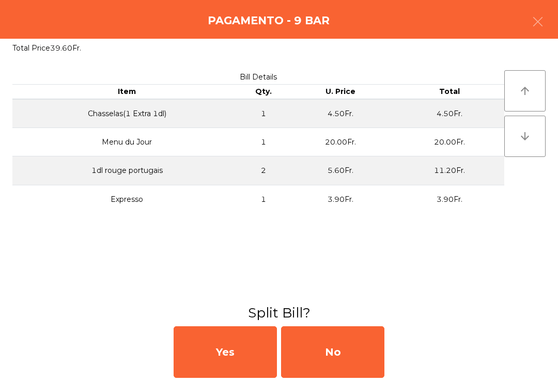
click at [380, 371] on div "No" at bounding box center [332, 353] width 103 height 52
click at [350, 357] on div "MB" at bounding box center [332, 353] width 103 height 52
click at [354, 353] on div "No" at bounding box center [332, 353] width 103 height 52
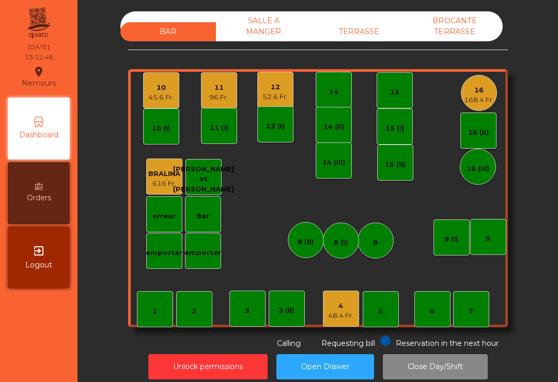
click at [344, 305] on div "4" at bounding box center [340, 306] width 25 height 10
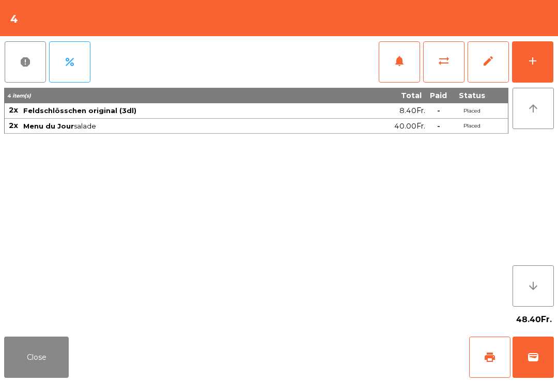
click at [543, 73] on button "add" at bounding box center [532, 61] width 41 height 41
click at [543, 56] on button "add" at bounding box center [532, 61] width 41 height 41
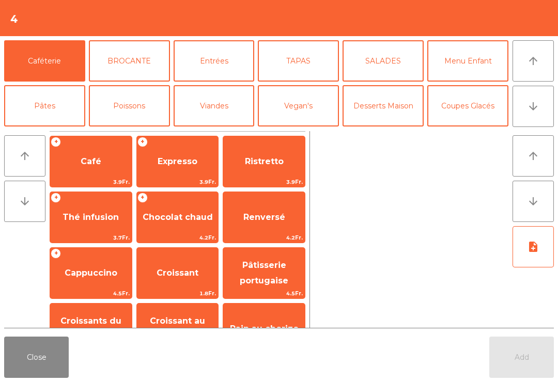
click at [185, 169] on span "Expresso" at bounding box center [178, 162] width 82 height 28
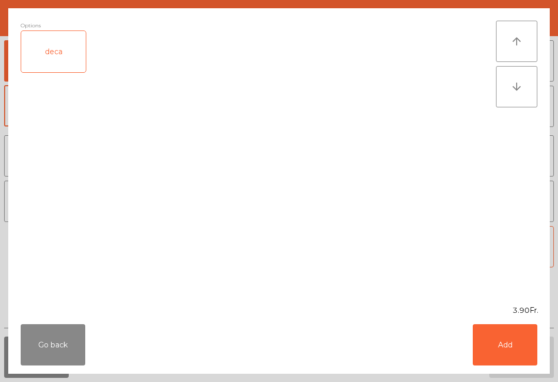
click at [525, 343] on button "Add" at bounding box center [505, 344] width 65 height 41
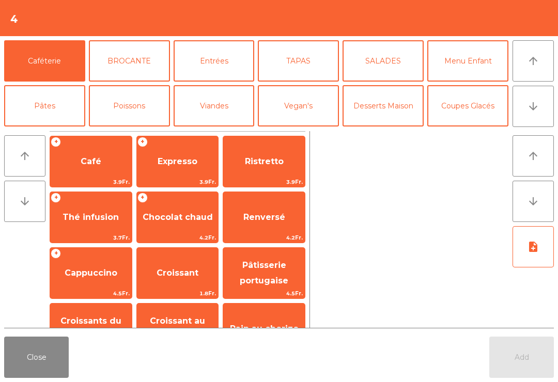
click at [29, 364] on button "Close" at bounding box center [36, 357] width 65 height 41
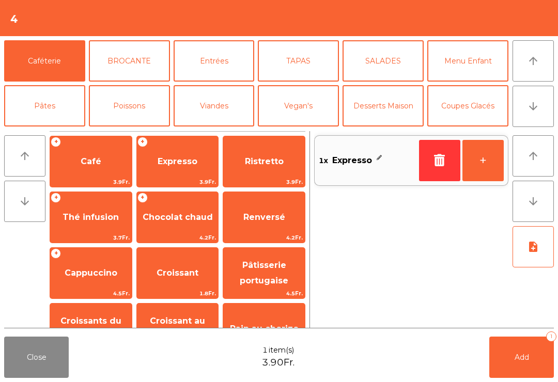
click at [488, 166] on button "+" at bounding box center [482, 160] width 41 height 41
click at [521, 372] on button "Add 2" at bounding box center [521, 357] width 65 height 41
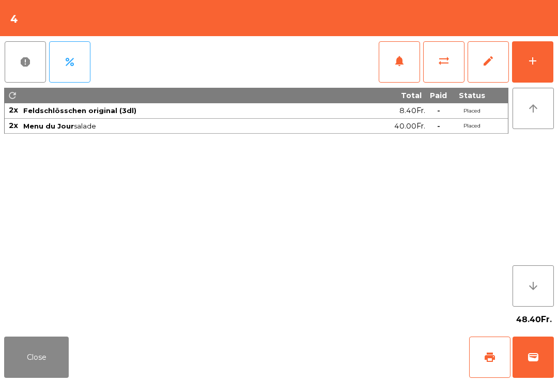
click at [54, 367] on button "Close" at bounding box center [36, 357] width 65 height 41
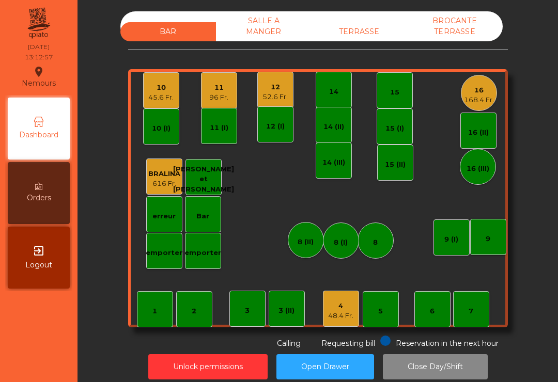
click at [499, 242] on div "9" at bounding box center [488, 237] width 36 height 36
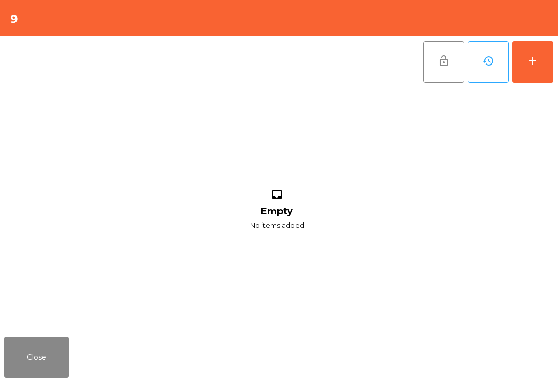
click at [531, 70] on button "add" at bounding box center [532, 61] width 41 height 41
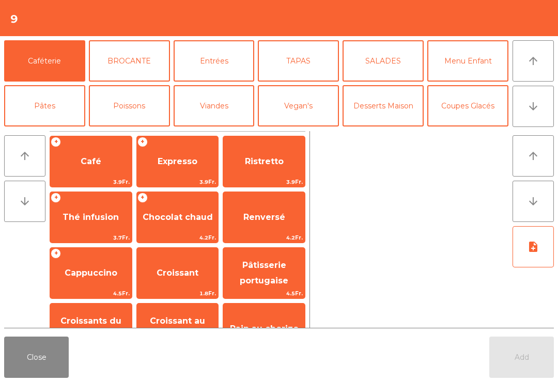
click at [167, 155] on span "Expresso" at bounding box center [178, 162] width 82 height 28
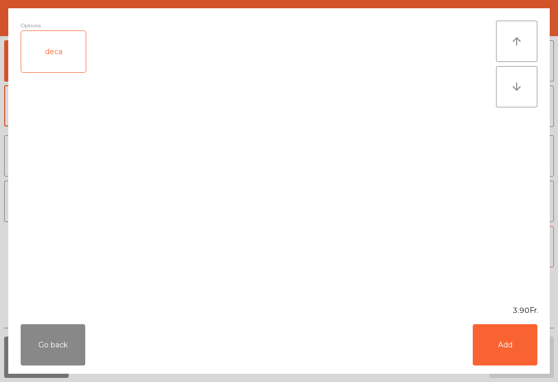
click at [520, 333] on button "Add" at bounding box center [505, 344] width 65 height 41
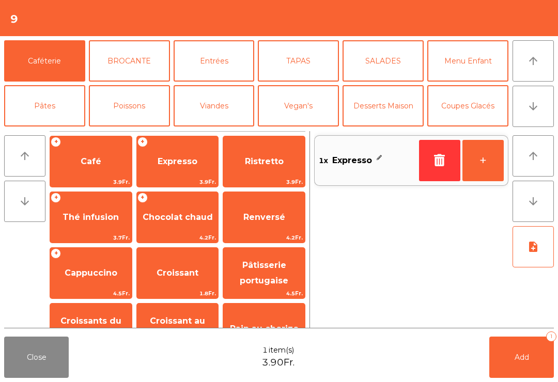
click at [110, 269] on span "Cappuccino" at bounding box center [91, 273] width 53 height 10
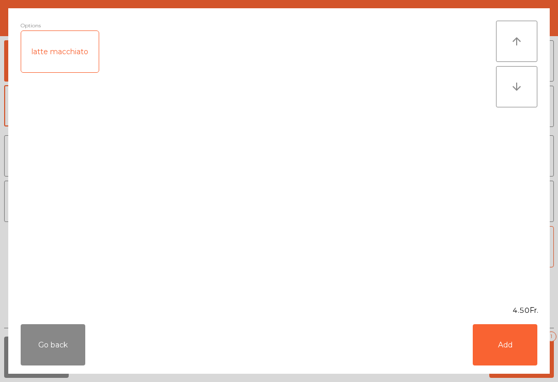
click at [499, 353] on button "Add" at bounding box center [505, 344] width 65 height 41
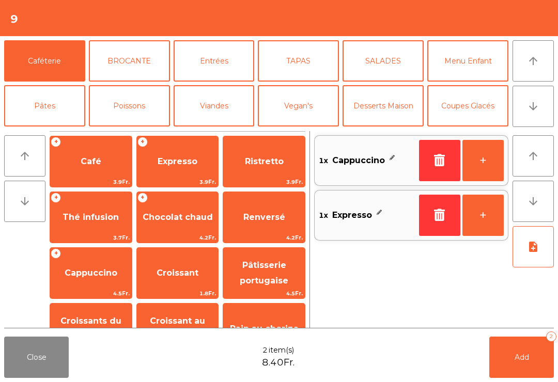
click at [540, 353] on button "Add 2" at bounding box center [521, 357] width 65 height 41
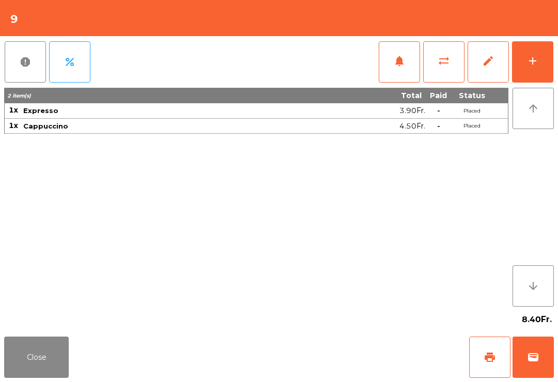
click at [25, 359] on button "Close" at bounding box center [36, 357] width 65 height 41
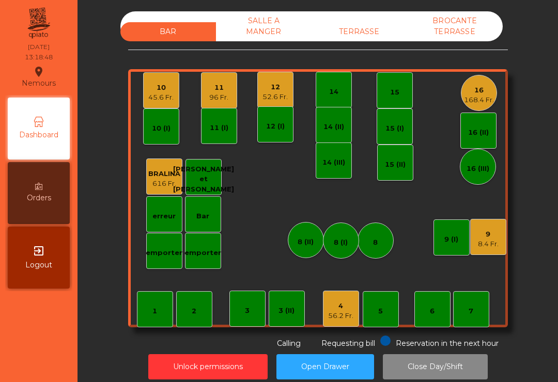
click at [478, 97] on div "168.4 Fr." at bounding box center [479, 100] width 30 height 10
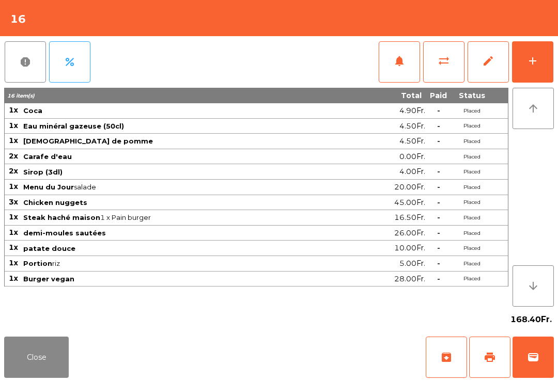
click at [528, 366] on button "wallet" at bounding box center [533, 357] width 41 height 41
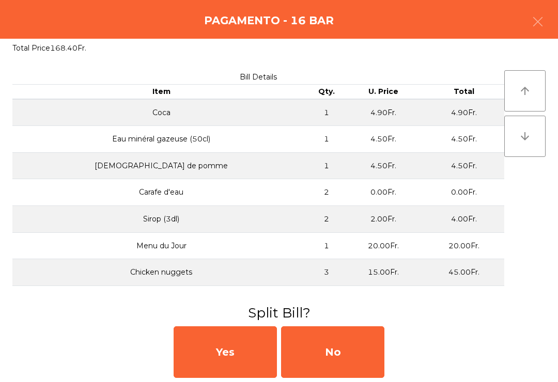
click at [379, 341] on div "No" at bounding box center [332, 353] width 103 height 52
click at [365, 350] on div "No" at bounding box center [332, 353] width 103 height 52
click at [353, 350] on div "No" at bounding box center [332, 353] width 103 height 52
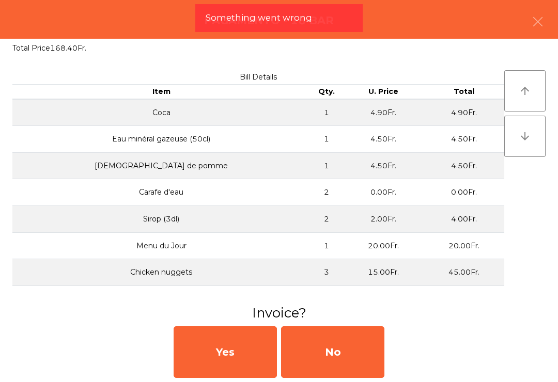
click at [317, 351] on div "No" at bounding box center [332, 353] width 103 height 52
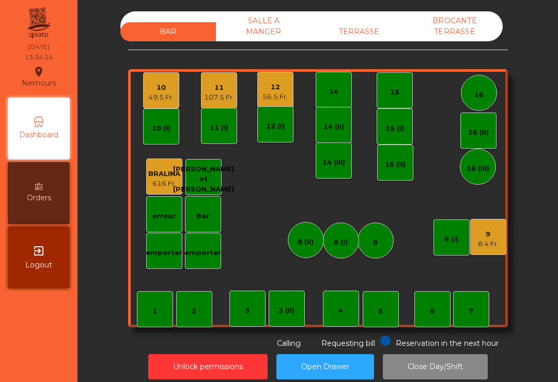
click at [271, 89] on div "12" at bounding box center [274, 87] width 25 height 10
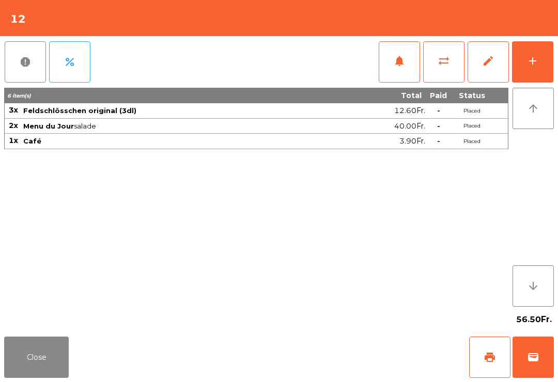
click at [538, 56] on div "add" at bounding box center [532, 61] width 12 height 12
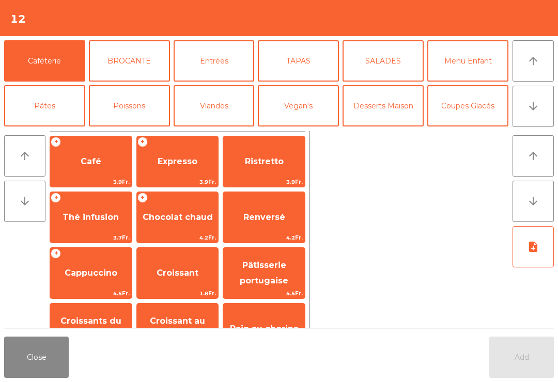
click at [135, 130] on button "Bières" at bounding box center [129, 150] width 81 height 41
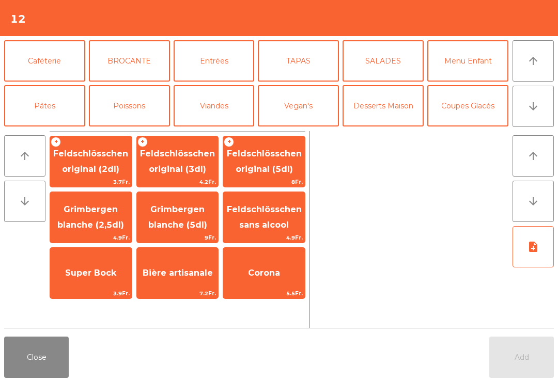
scroll to position [59, 0]
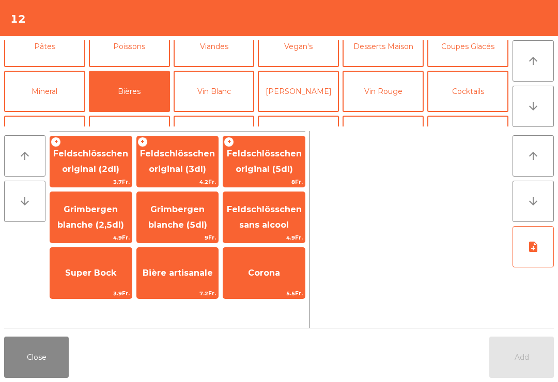
click at [190, 154] on span "Feldschlösschen original (3dl)" at bounding box center [177, 161] width 75 height 25
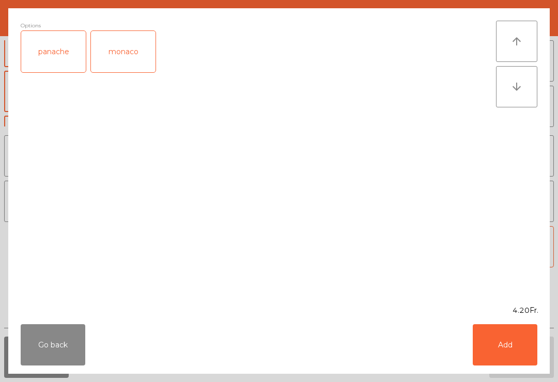
click at [519, 346] on button "Add" at bounding box center [505, 344] width 65 height 41
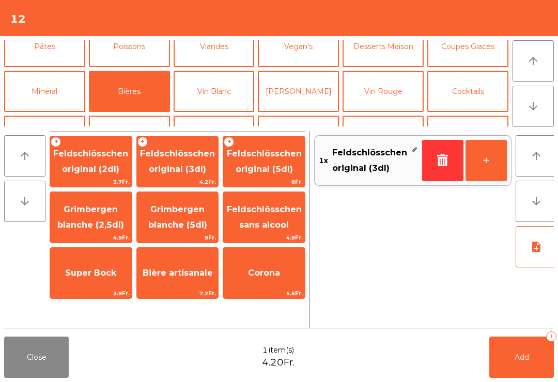
click at [518, 346] on button "Add 1" at bounding box center [521, 357] width 65 height 41
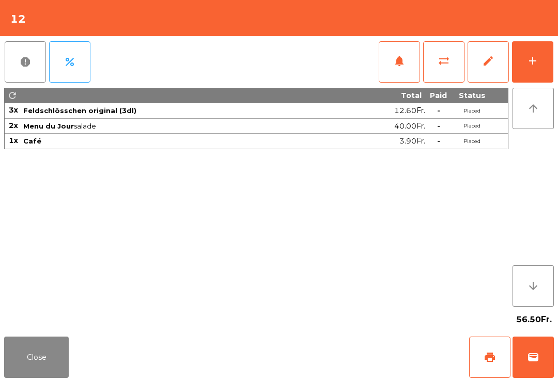
click at [82, 365] on div "Close print wallet" at bounding box center [279, 358] width 558 height 50
click at [50, 349] on button "Close" at bounding box center [36, 357] width 65 height 41
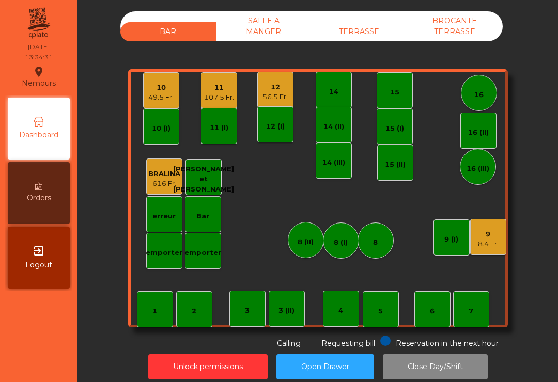
click at [491, 238] on div "9" at bounding box center [488, 234] width 21 height 10
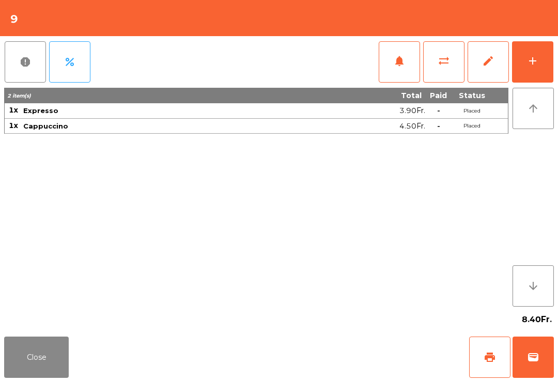
click at [538, 359] on span "wallet" at bounding box center [533, 357] width 12 height 12
click at [346, 377] on div "Close print wallet" at bounding box center [279, 358] width 558 height 50
click at [346, 376] on div "Close print wallet" at bounding box center [279, 358] width 558 height 50
click at [347, 352] on div "Close print wallet" at bounding box center [279, 358] width 558 height 50
click at [347, 351] on div "Close print wallet" at bounding box center [279, 358] width 558 height 50
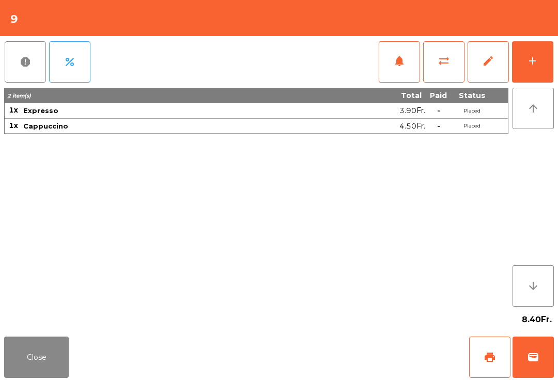
click at [349, 360] on div "Close print wallet" at bounding box center [279, 358] width 558 height 50
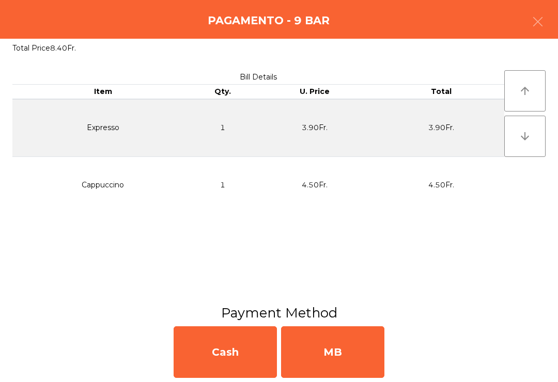
click at [357, 348] on div "MB" at bounding box center [332, 353] width 103 height 52
click at [349, 350] on div "No" at bounding box center [332, 353] width 103 height 52
click at [352, 342] on div "No" at bounding box center [332, 353] width 103 height 52
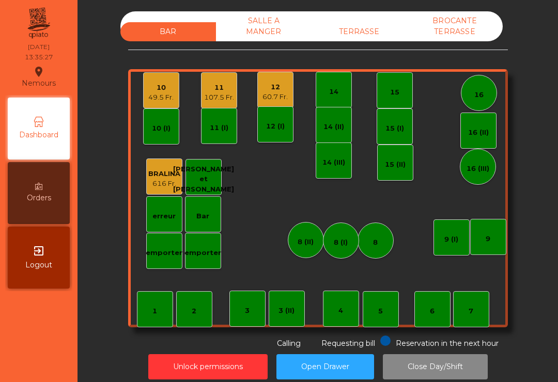
click at [272, 103] on div "12 60.7 Fr." at bounding box center [275, 90] width 36 height 36
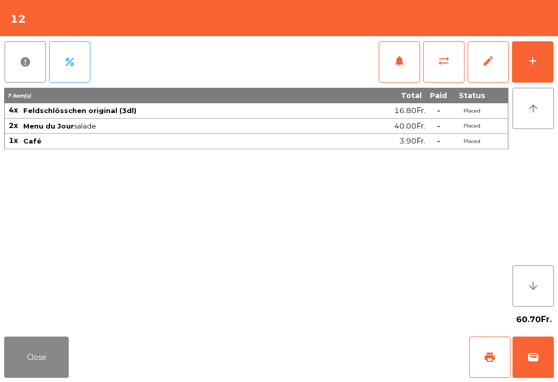
click at [94, 361] on div "Close print wallet" at bounding box center [279, 358] width 558 height 50
click at [32, 321] on div "60.70Fr." at bounding box center [279, 320] width 550 height 26
click at [22, 361] on button "Close" at bounding box center [36, 357] width 65 height 41
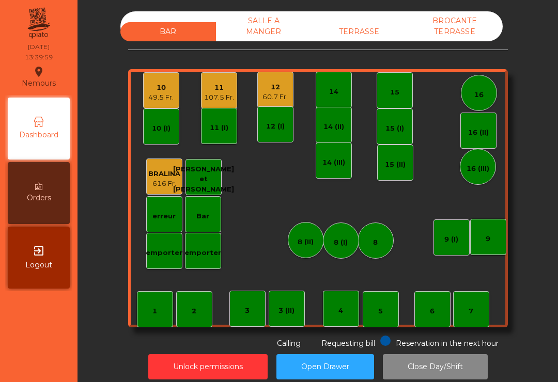
click at [228, 87] on div "11" at bounding box center [219, 88] width 30 height 10
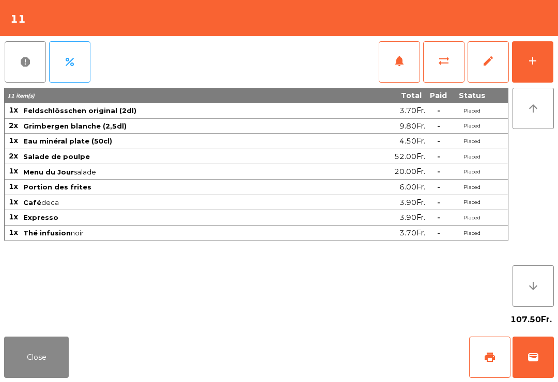
click at [499, 356] on button "print" at bounding box center [489, 357] width 41 height 41
click at [54, 372] on button "Close" at bounding box center [36, 357] width 65 height 41
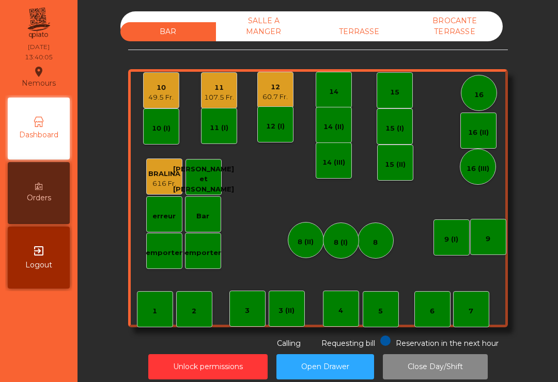
click at [275, 99] on div "60.7 Fr." at bounding box center [274, 97] width 25 height 10
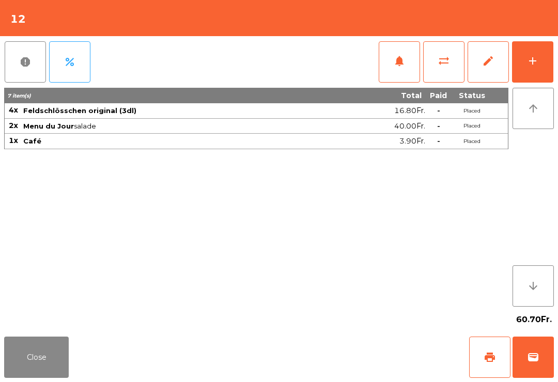
click at [498, 363] on button "print" at bounding box center [489, 357] width 41 height 41
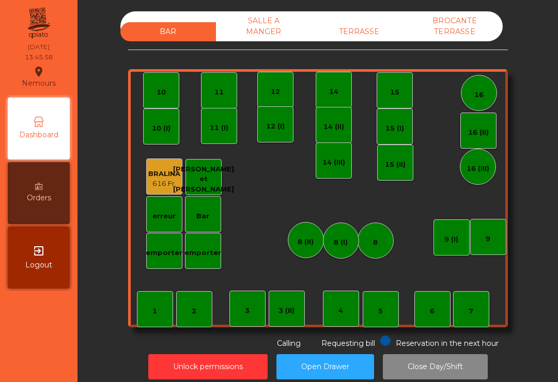
click at [336, 86] on div "14" at bounding box center [333, 90] width 9 height 14
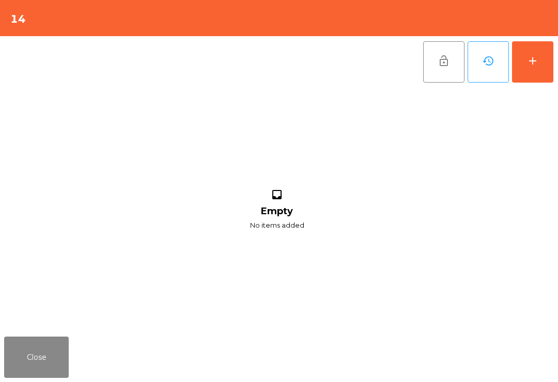
click at [520, 81] on button "add" at bounding box center [532, 61] width 41 height 41
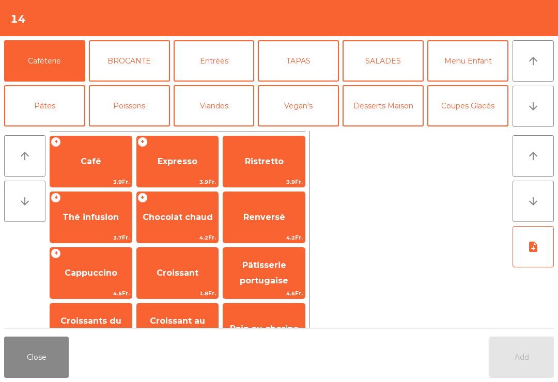
scroll to position [138, 0]
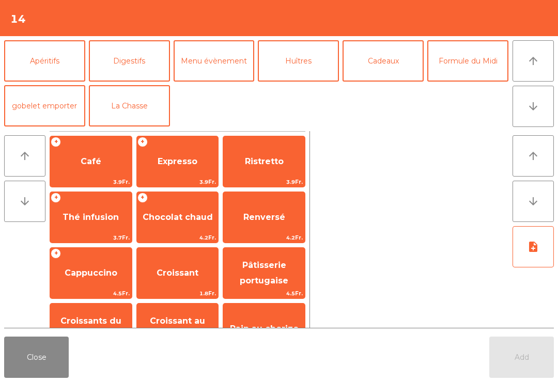
click at [477, 65] on button "Formule du Midi" at bounding box center [467, 60] width 81 height 41
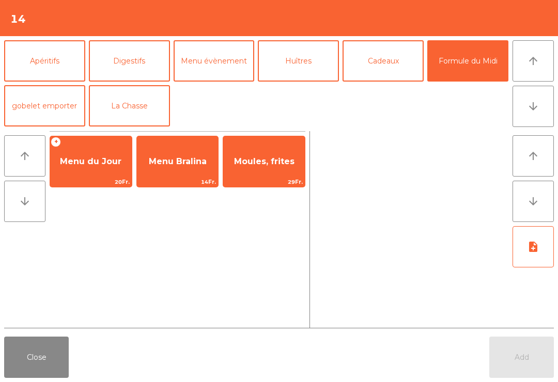
click at [104, 162] on span "Menu du Jour" at bounding box center [90, 162] width 61 height 10
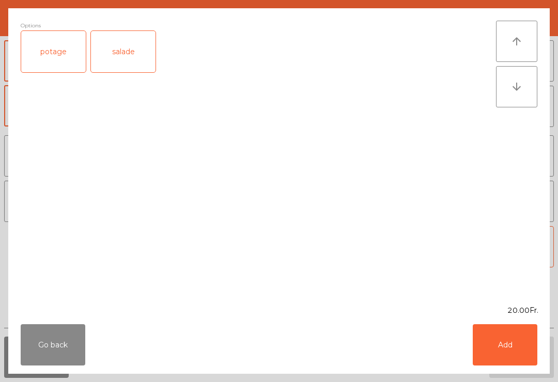
click at [132, 47] on div "salade" at bounding box center [123, 51] width 65 height 41
click at [489, 322] on div "Go back Add" at bounding box center [278, 345] width 541 height 58
click at [503, 349] on button "Add" at bounding box center [505, 344] width 65 height 41
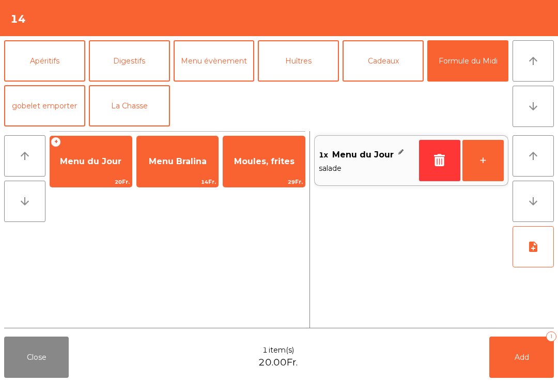
click at [488, 158] on button "+" at bounding box center [482, 160] width 41 height 41
click at [149, 37] on button "Bières" at bounding box center [129, 15] width 81 height 41
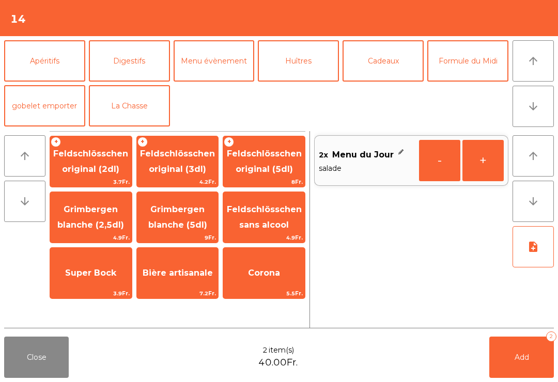
click at [278, 214] on span "Feldschlösschen sans alcool" at bounding box center [264, 217] width 75 height 25
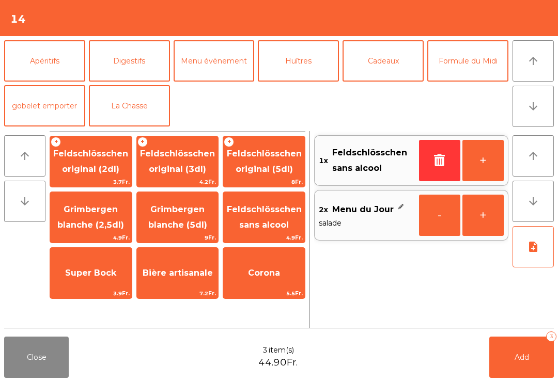
click at [272, 221] on span "Feldschlösschen sans alcool" at bounding box center [264, 217] width 75 height 25
click at [515, 346] on button "Add 4" at bounding box center [521, 357] width 65 height 41
